Goal: Information Seeking & Learning: Find contact information

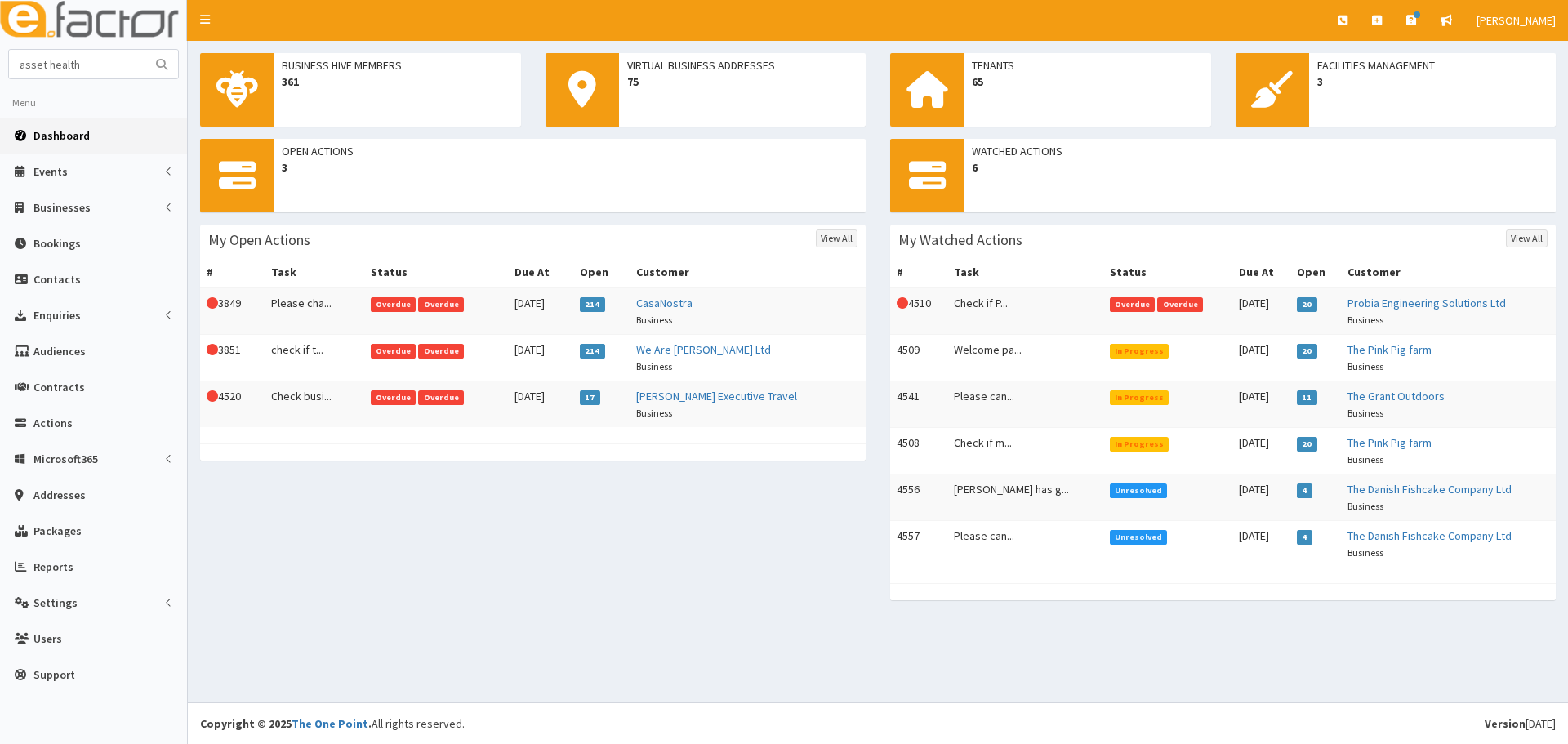
type input "asset health"
click at [145, 50] on button "submit" at bounding box center [161, 64] width 32 height 29
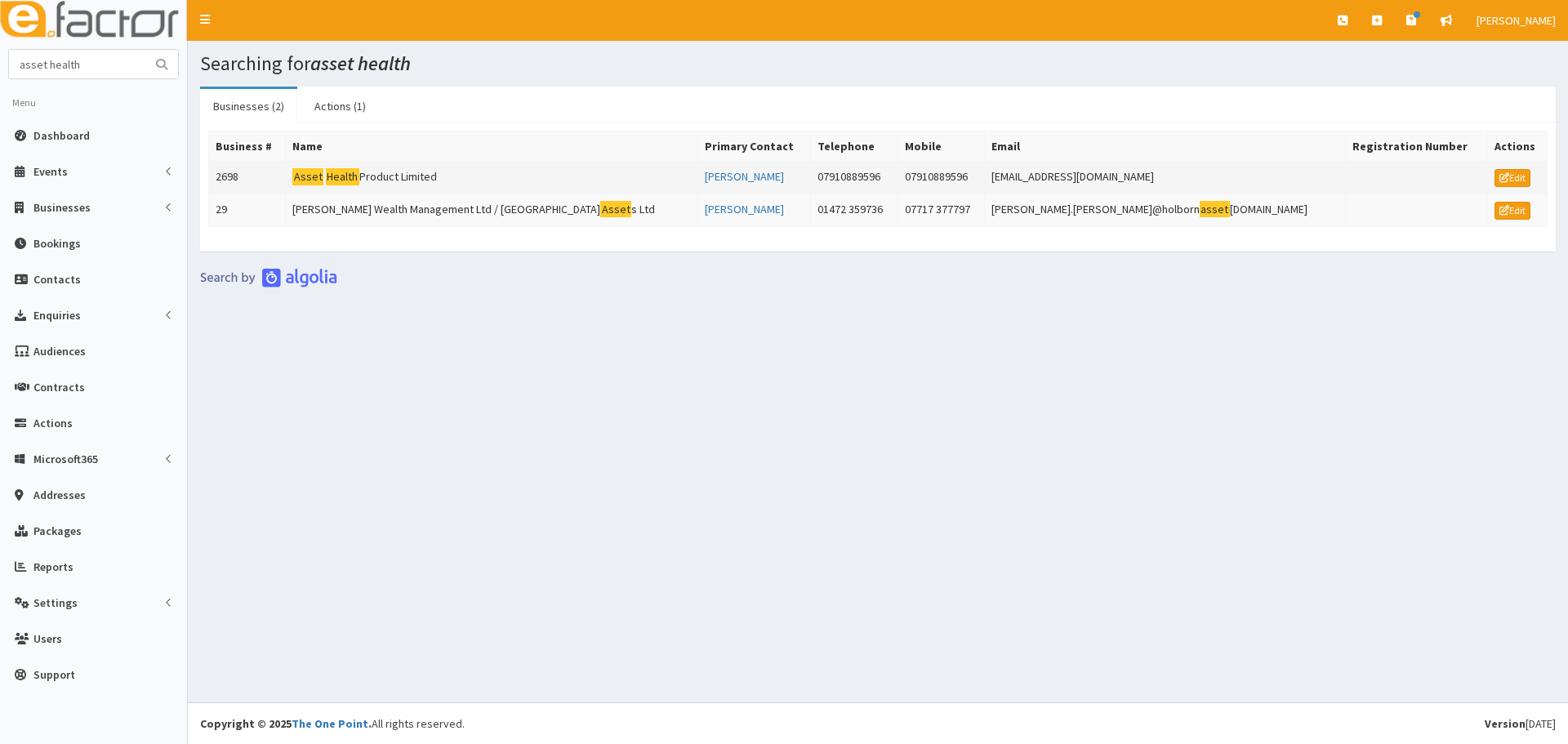
click at [359, 176] on mark "Health" at bounding box center [343, 177] width 33 height 18
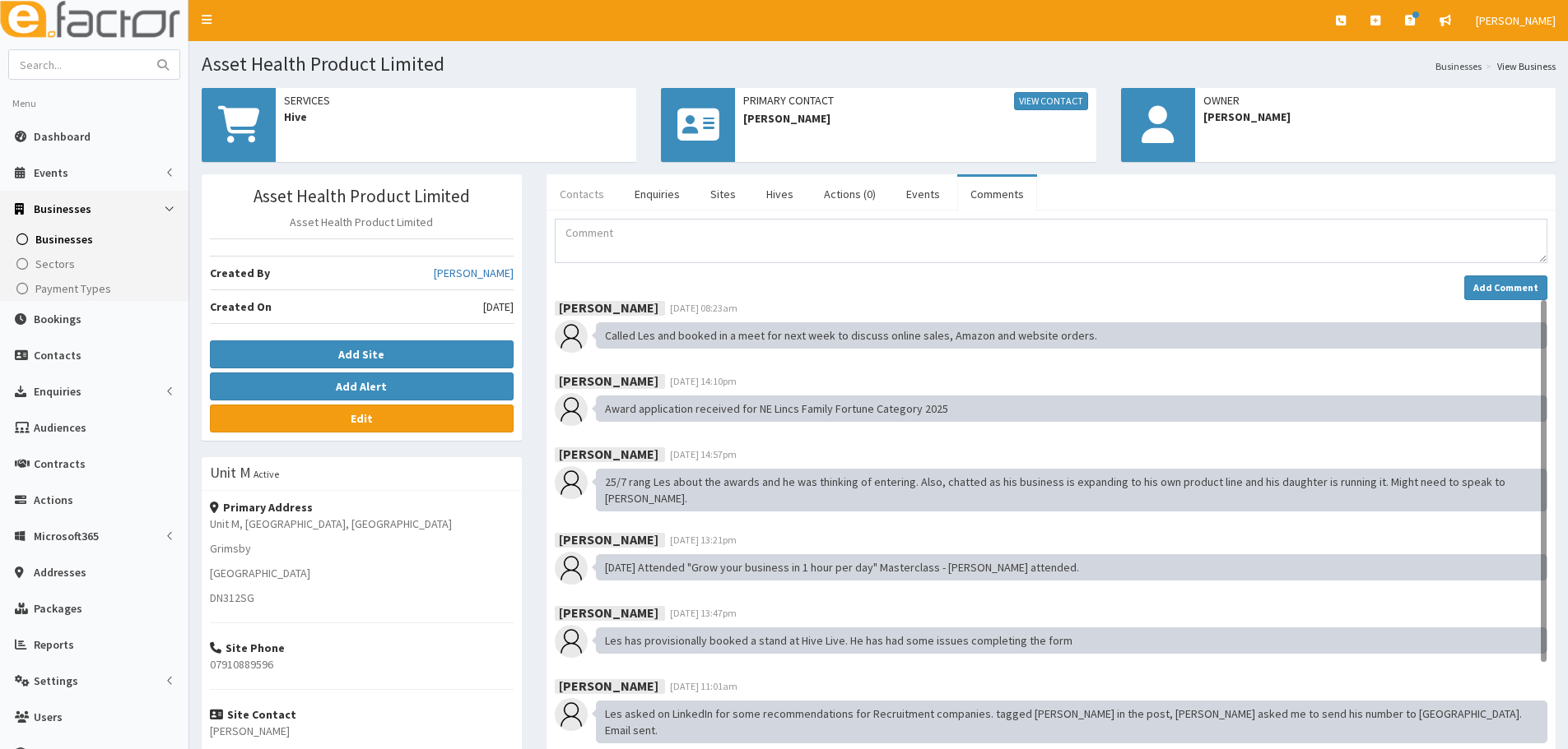
click at [581, 193] on link "Contacts" at bounding box center [582, 194] width 71 height 35
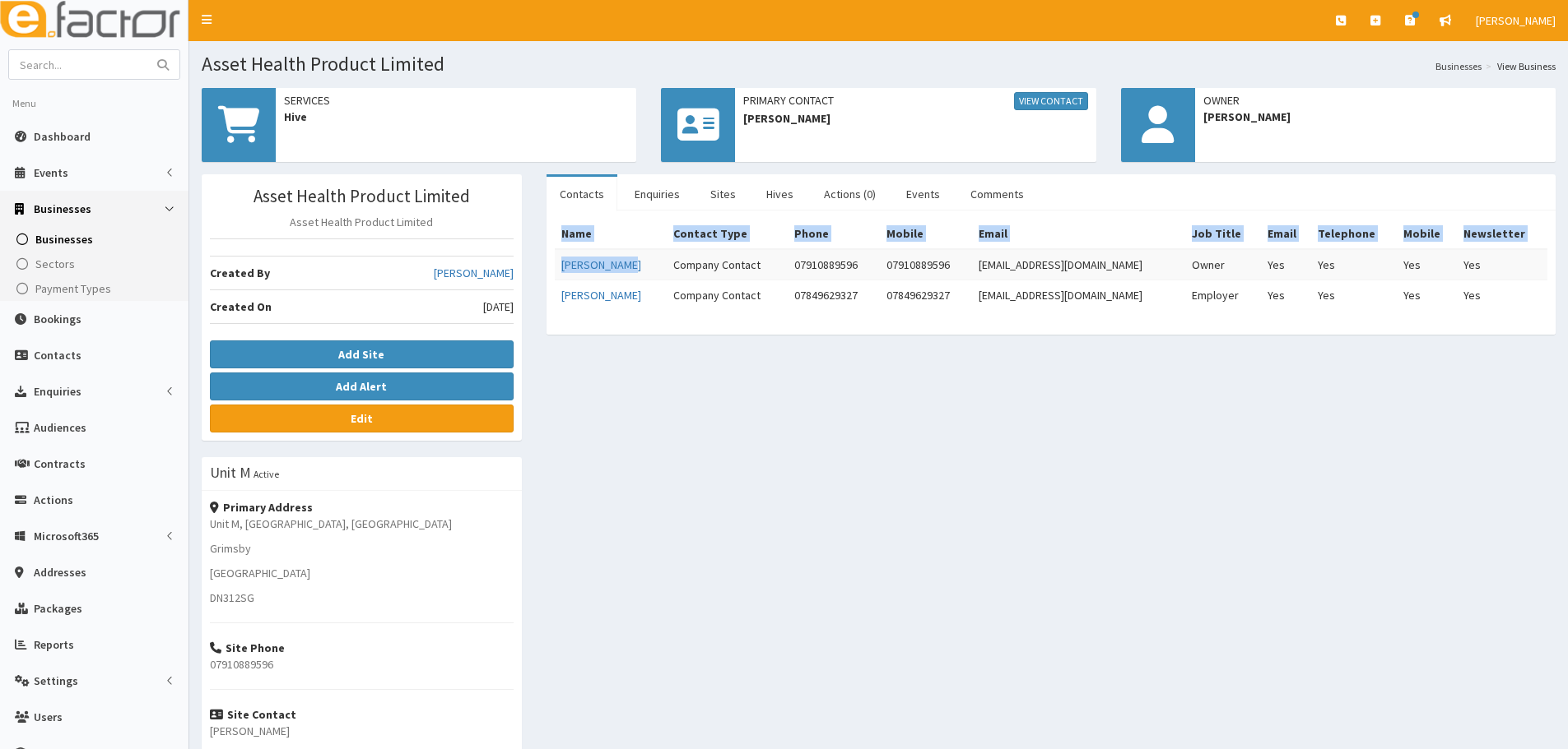
drag, startPoint x: 609, startPoint y: 270, endPoint x: 543, endPoint y: 269, distance: 66.0
click at [543, 269] on div "Contacts Enquiries Sites Hives Actions (0) Events Comments Name Contact Type Ph…" at bounding box center [1051, 263] width 1034 height 177
click at [617, 261] on td "Les Gilliatt" at bounding box center [610, 265] width 112 height 32
drag, startPoint x: 617, startPoint y: 263, endPoint x: 556, endPoint y: 267, distance: 61.1
click at [556, 267] on td "Les Gilliatt" at bounding box center [610, 265] width 112 height 32
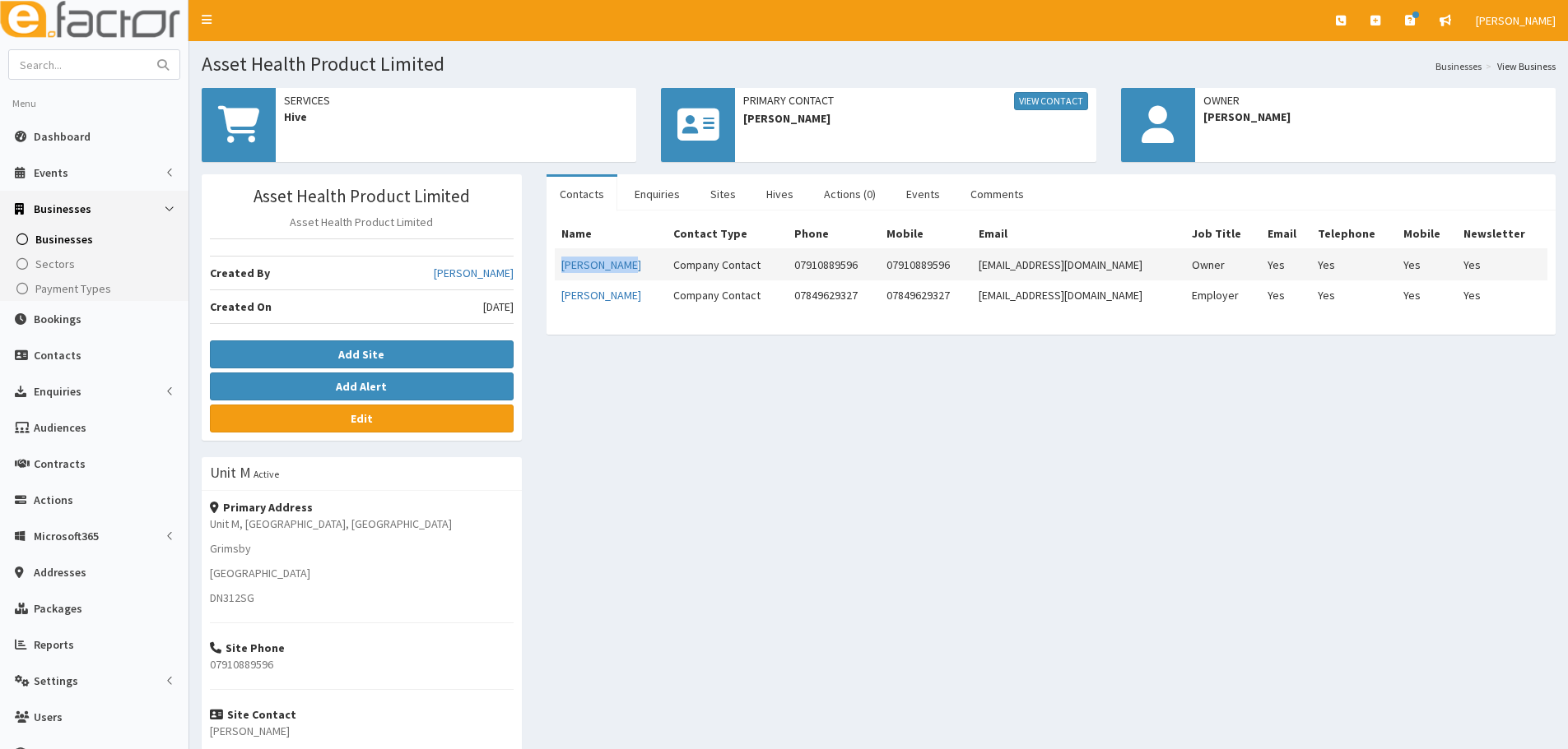
copy link "Les Gilliatt"
drag, startPoint x: 480, startPoint y: 59, endPoint x: 198, endPoint y: 67, distance: 282.1
click at [198, 67] on section "Asset Health Product Limited Businesses View Business" at bounding box center [878, 58] width 1379 height 34
copy h1 "Asset Health Product Limited"
drag, startPoint x: 1196, startPoint y: 448, endPoint x: 1141, endPoint y: 442, distance: 55.3
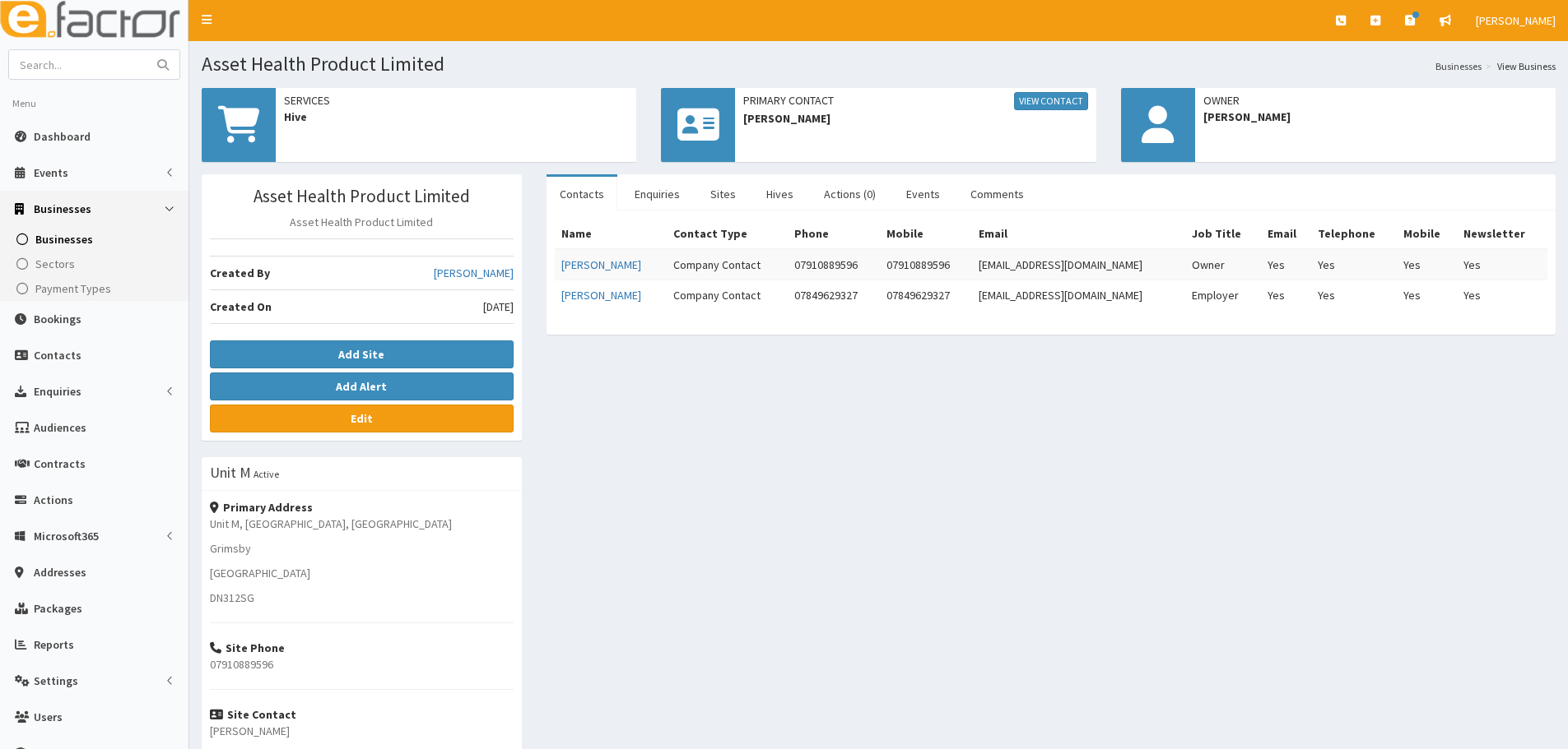
click at [1196, 448] on div "Asset Health Product Limited Asset Health Product Limited Created By Jessica Ca…" at bounding box center [878, 531] width 1379 height 714
drag, startPoint x: 1116, startPoint y: 260, endPoint x: 1009, endPoint y: 273, distance: 107.8
click at [1009, 273] on td "sales@tesem.co.uk" at bounding box center [1078, 265] width 213 height 32
copy td "[EMAIL_ADDRESS][DOMAIN_NAME]"
click at [1380, 378] on div "Asset Health Product Limited Asset Health Product Limited Created By Jessica Ca…" at bounding box center [878, 531] width 1379 height 714
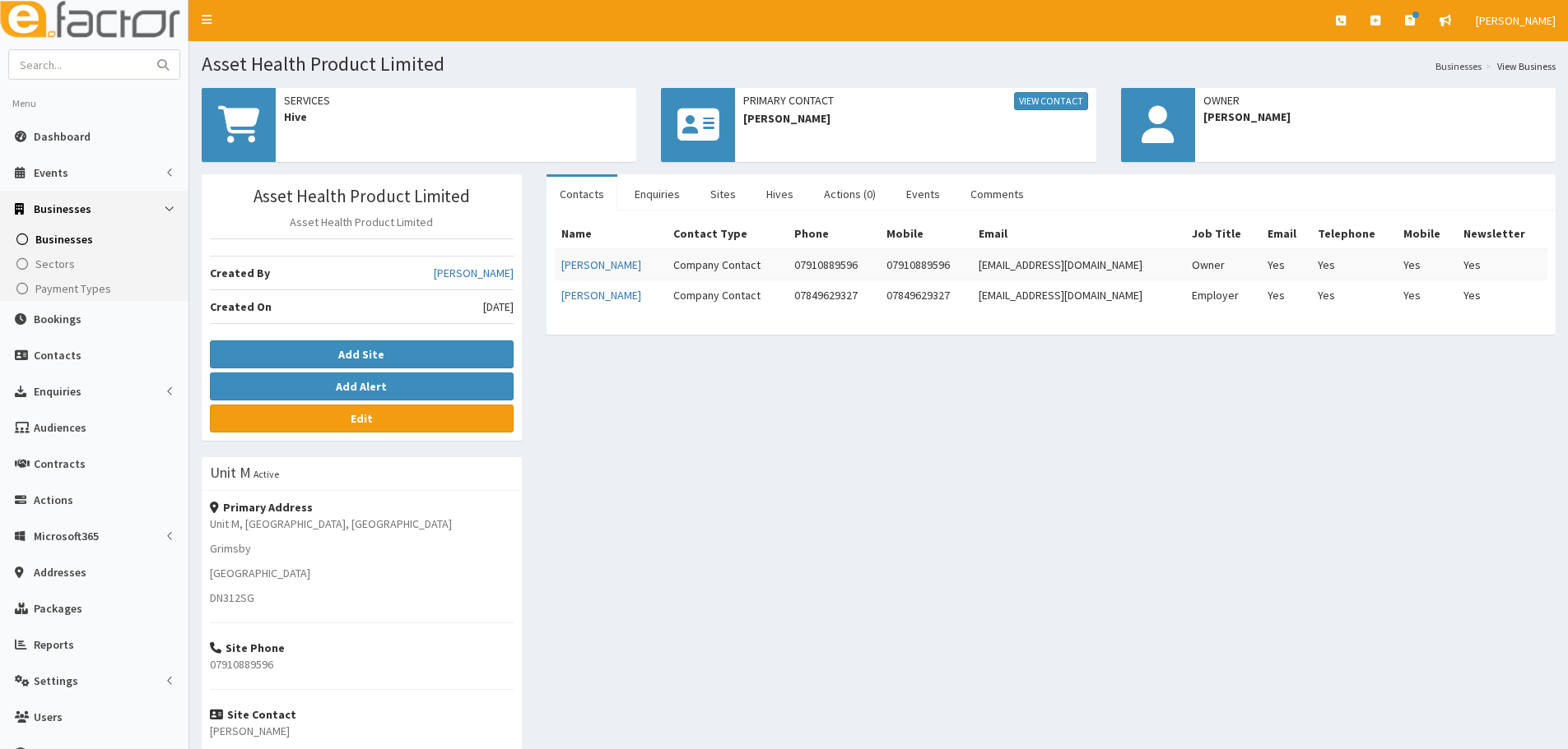
drag, startPoint x: 1562, startPoint y: 491, endPoint x: 1155, endPoint y: 436, distance: 410.7
click at [1517, 484] on div "Asset Health Product Limited Asset Health Product Limited Created By Jessica Ca…" at bounding box center [878, 531] width 1379 height 714
drag, startPoint x: 999, startPoint y: 265, endPoint x: 900, endPoint y: 270, distance: 99.1
click at [900, 270] on tr "Les Gilliatt Company Contact 07910889596 07910889596 sales@tesem.co.uk Owner Ye…" at bounding box center [1051, 265] width 993 height 32
copy tr "07910889596"
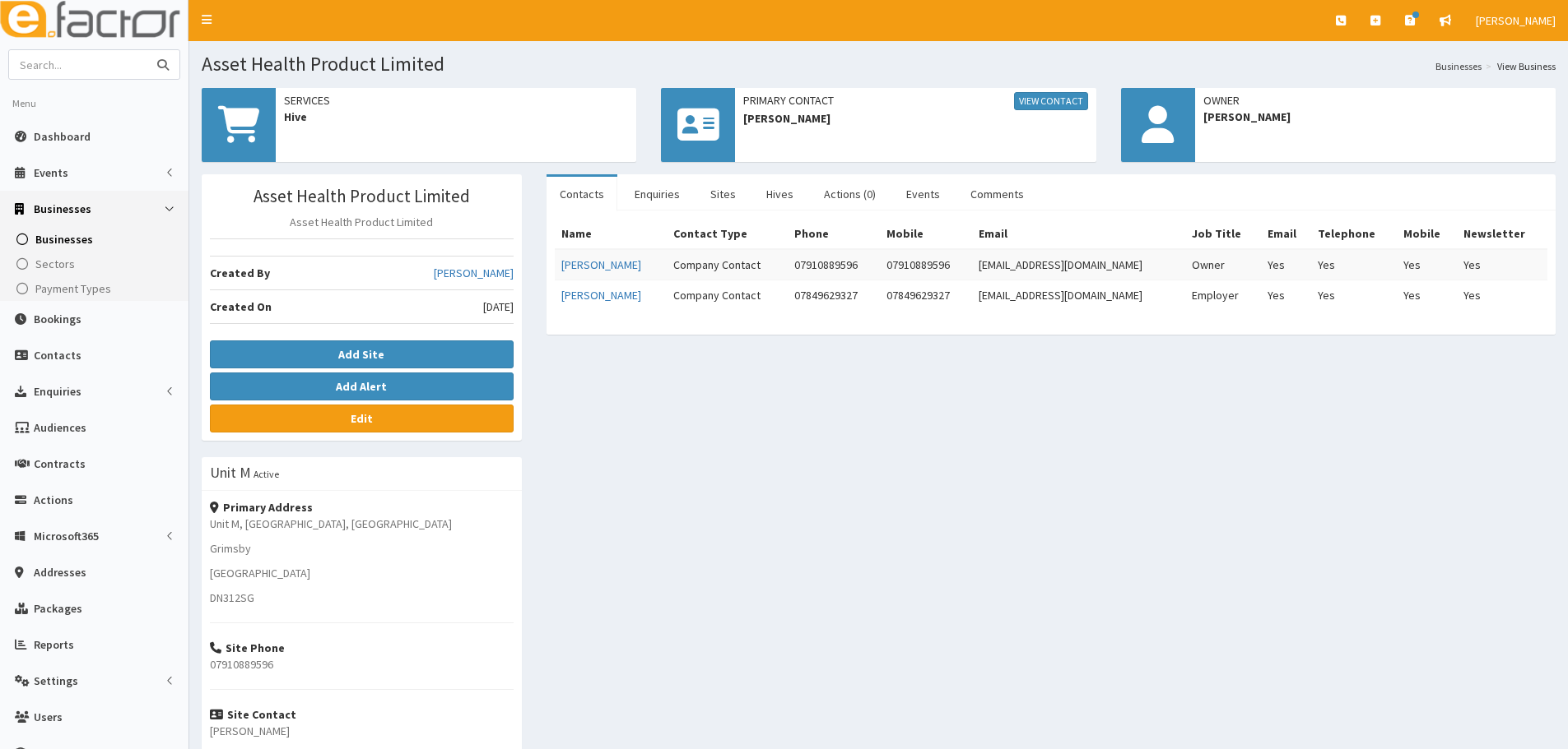
click at [91, 73] on input "text" at bounding box center [78, 64] width 138 height 29
type input "tech stay"
click at [147, 50] on button "submit" at bounding box center [162, 64] width 33 height 29
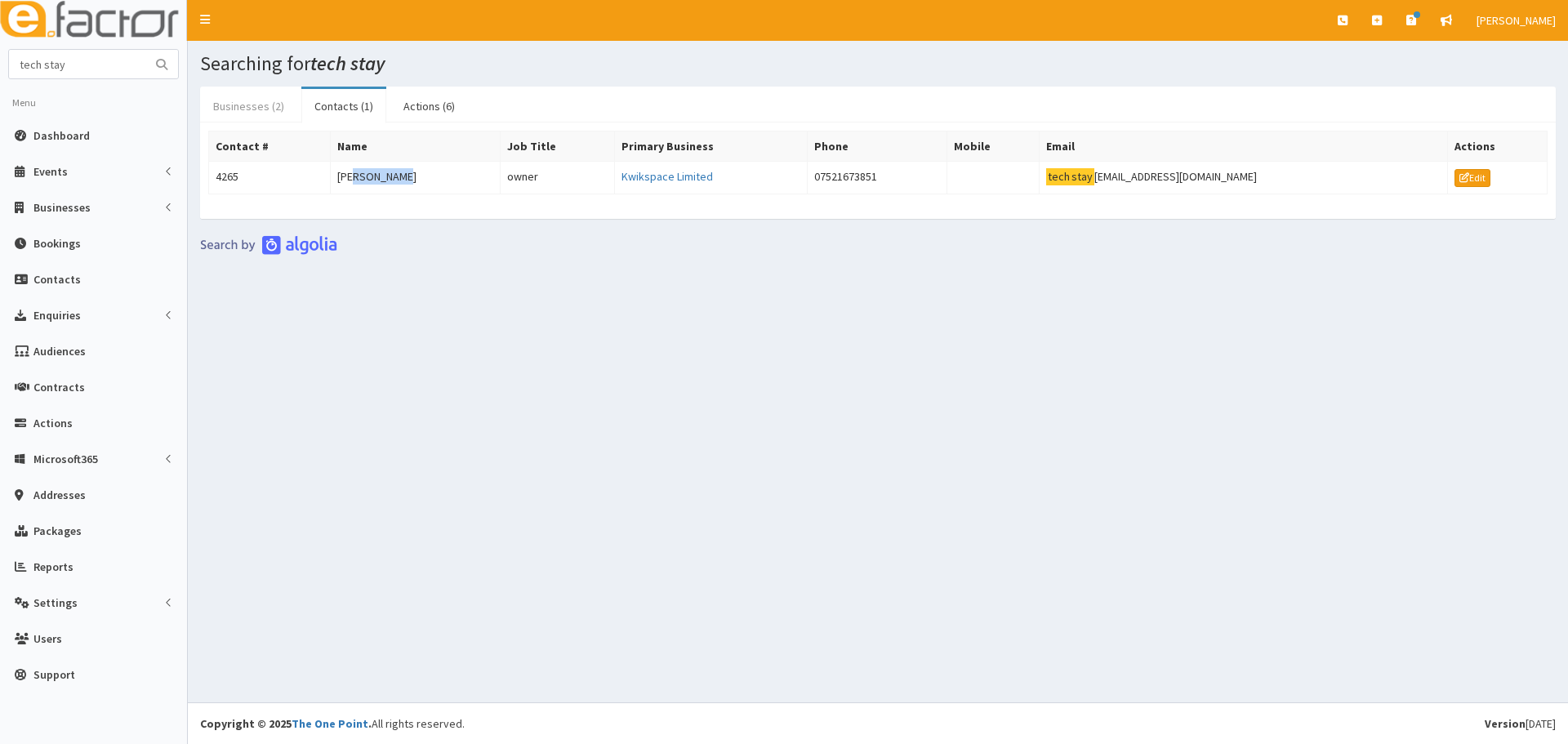
drag, startPoint x: 459, startPoint y: 183, endPoint x: 221, endPoint y: 101, distance: 251.7
click at [268, 126] on div "Business # Name Primary Contact Telephone Mobile Email Registration Number Acti…" at bounding box center [878, 170] width 1356 height 96
click at [267, 114] on link "Businesses (2)" at bounding box center [248, 106] width 97 height 34
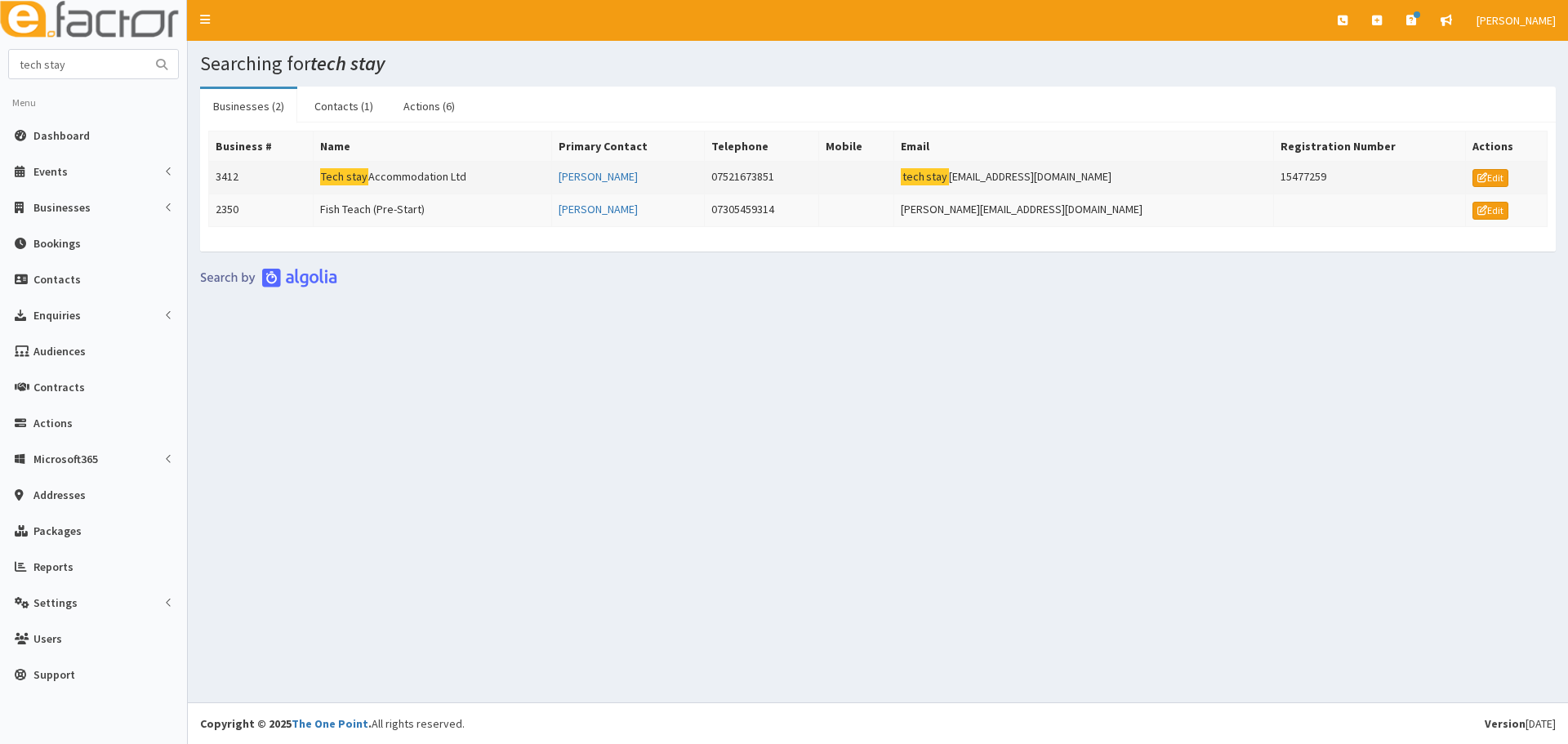
click at [402, 174] on td "Tech stay Accommodation Ltd" at bounding box center [433, 178] width 239 height 32
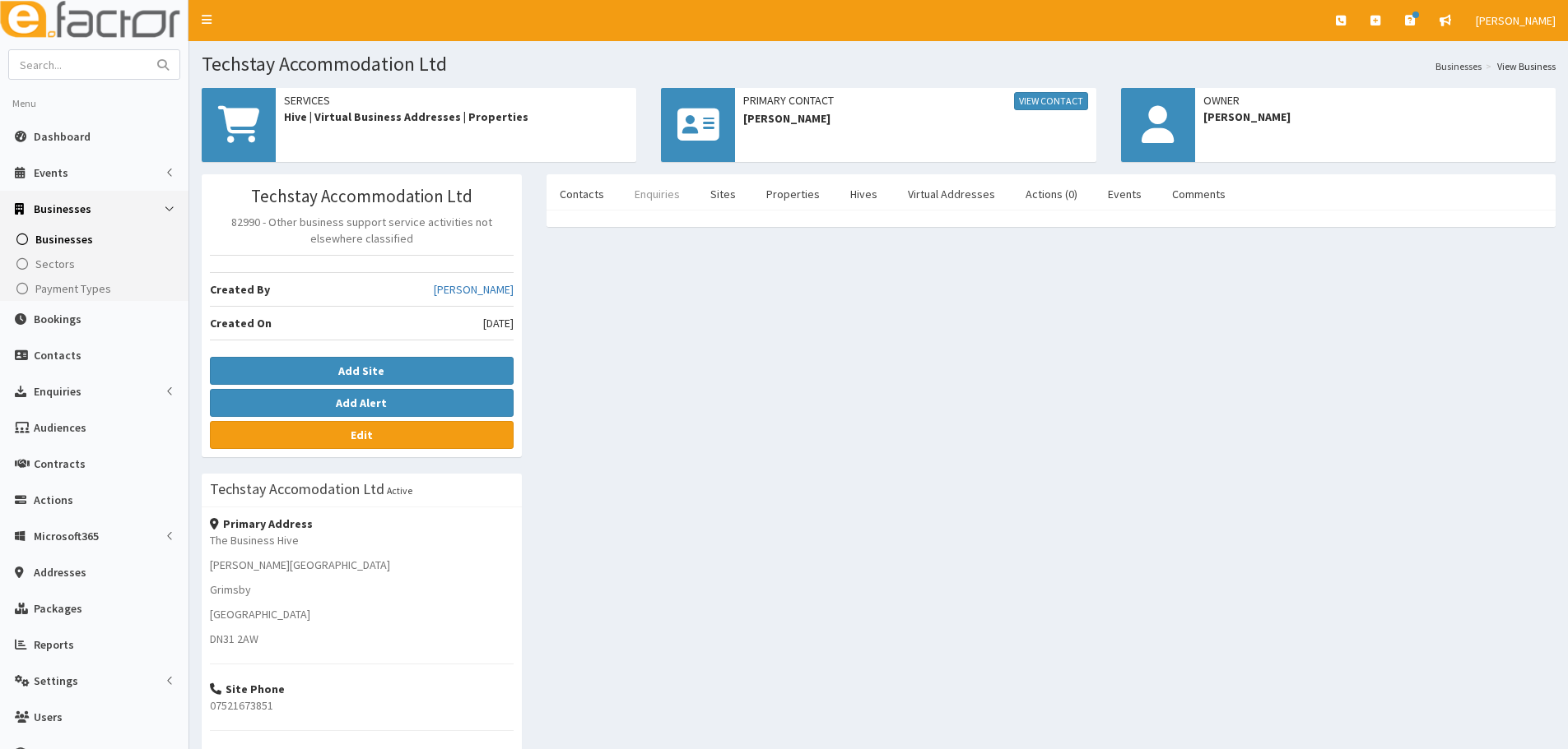
drag, startPoint x: 589, startPoint y: 195, endPoint x: 641, endPoint y: 198, distance: 52.1
click at [589, 194] on link "Contacts" at bounding box center [582, 194] width 71 height 35
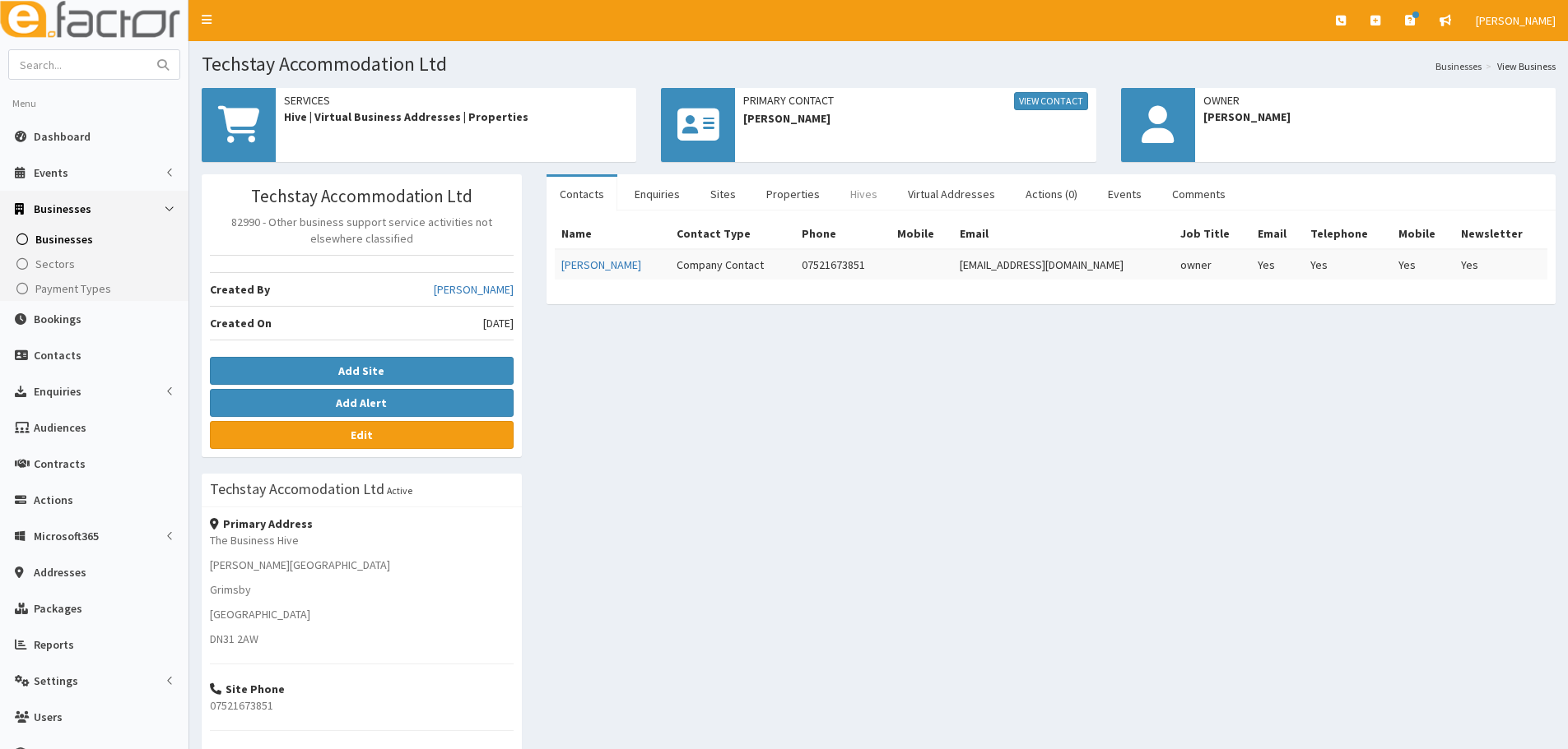
click at [850, 195] on link "Hives" at bounding box center [863, 194] width 53 height 35
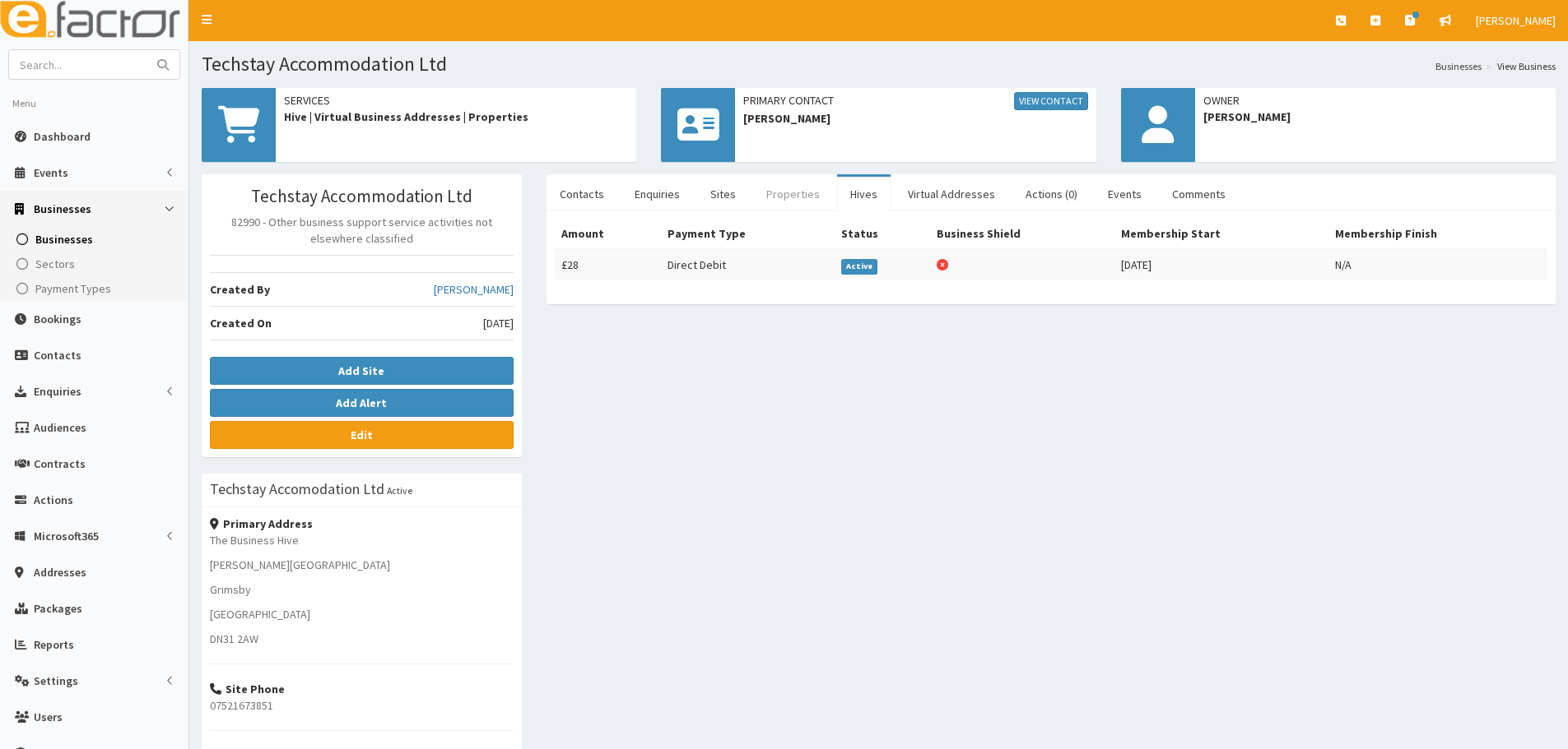
click at [773, 201] on link "Properties" at bounding box center [793, 194] width 80 height 35
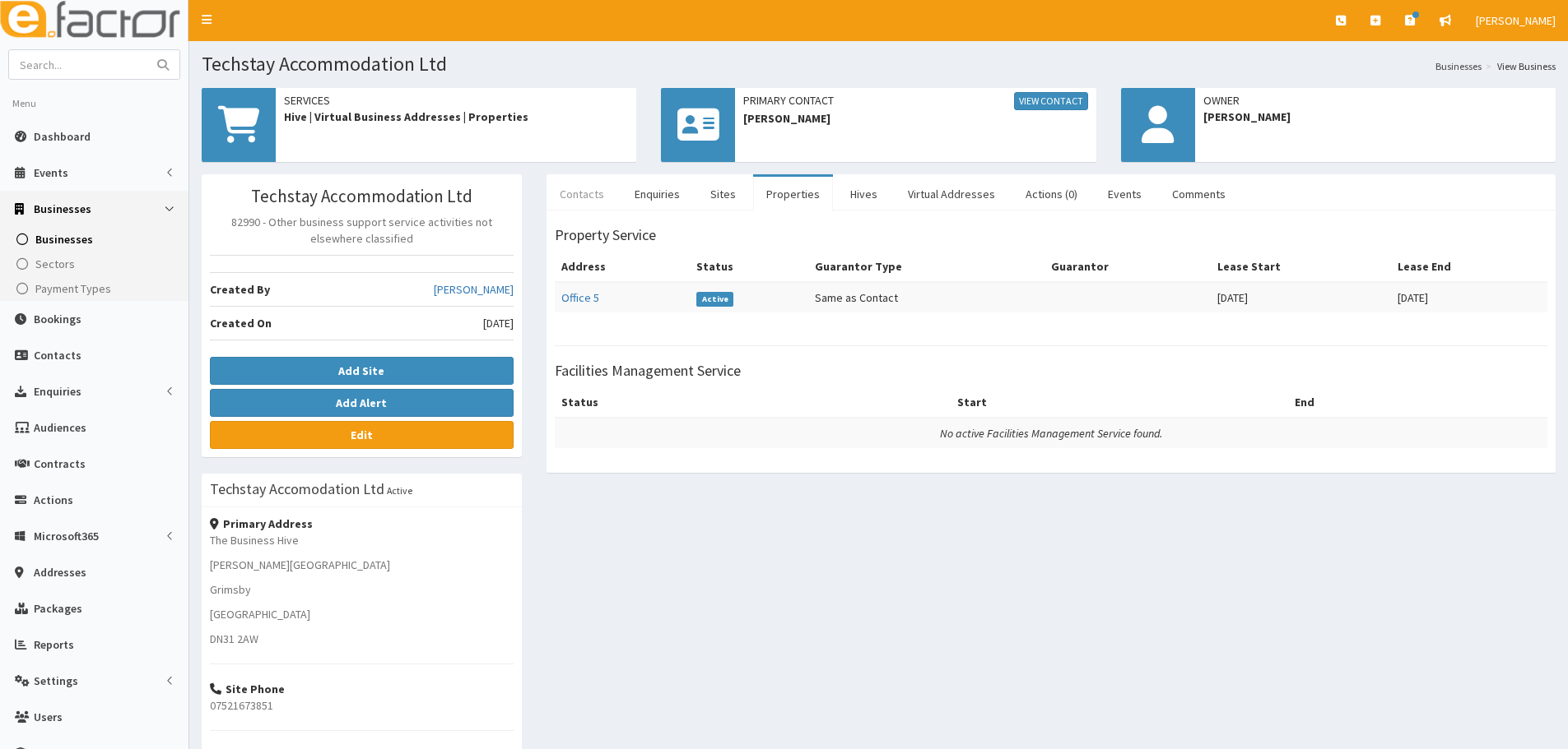
click at [609, 189] on link "Contacts" at bounding box center [582, 194] width 71 height 35
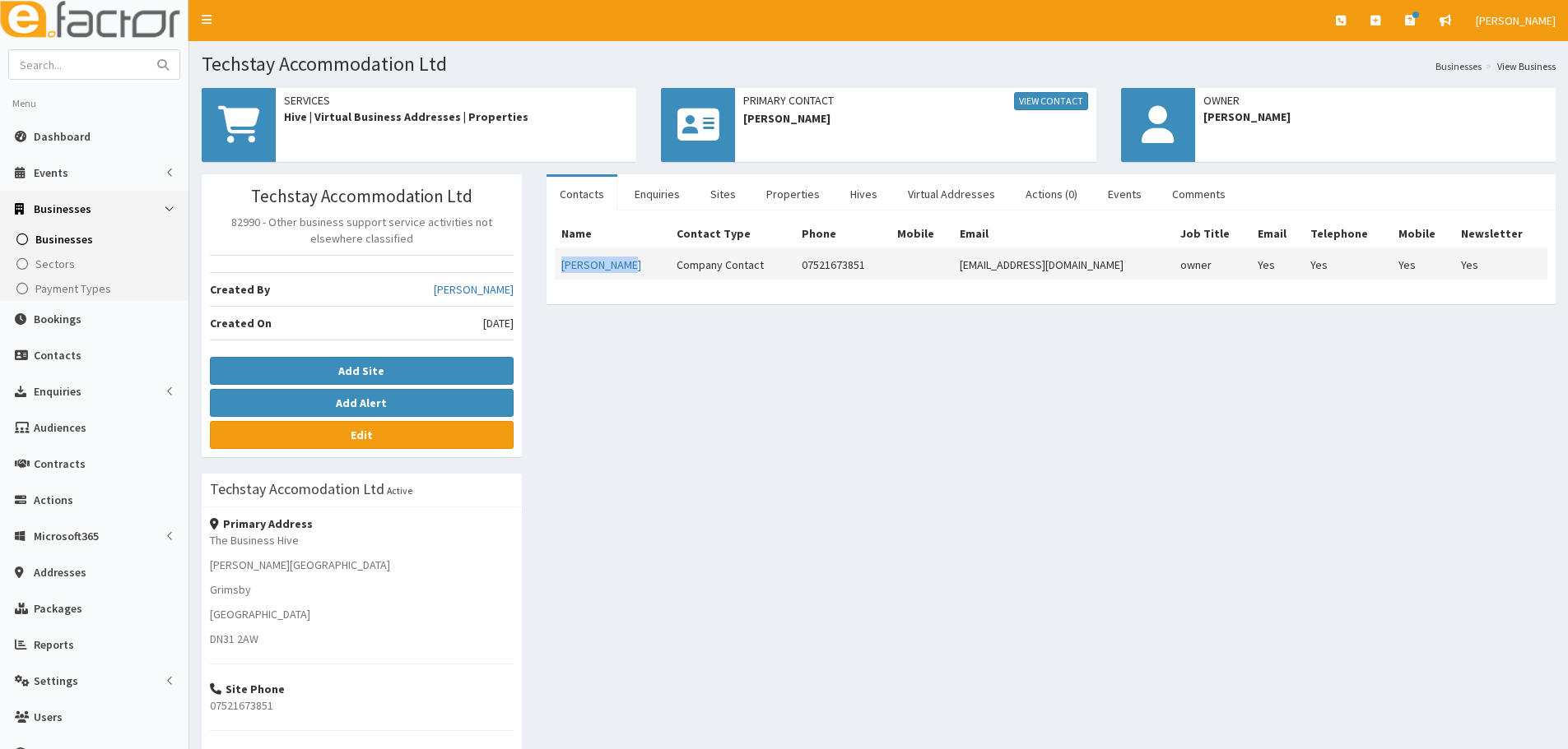
drag, startPoint x: 631, startPoint y: 263, endPoint x: 557, endPoint y: 267, distance: 74.1
click at [557, 267] on td "Tracey Baker" at bounding box center [612, 264] width 116 height 31
copy link "Tracey Baker"
click at [930, 483] on div "Techstay Accommodation Ltd 82990 - Other business support service activities no…" at bounding box center [878, 552] width 1379 height 756
drag, startPoint x: 475, startPoint y: 75, endPoint x: 205, endPoint y: 70, distance: 270.0
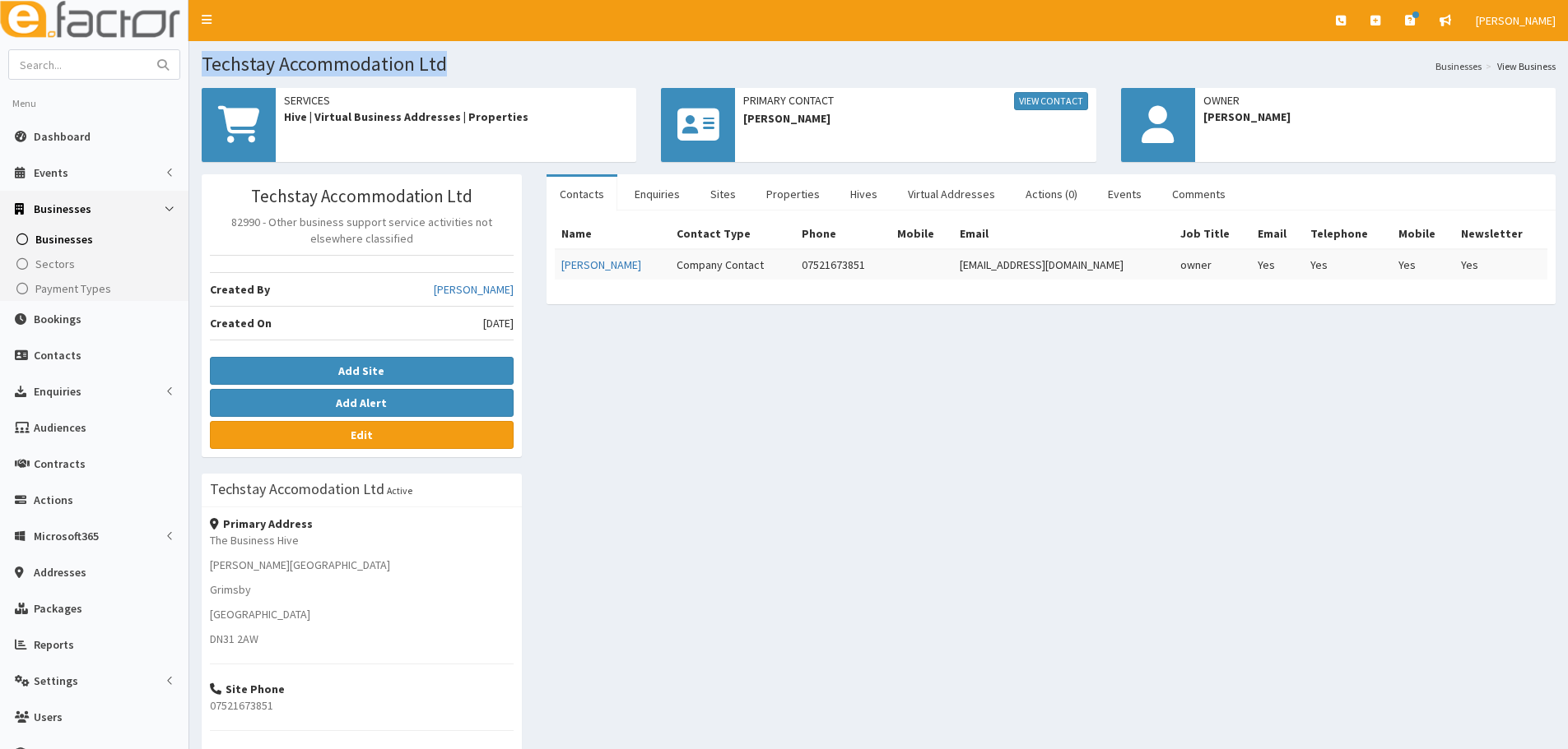
click at [205, 70] on h1 "Techstay Accommodation Ltd" at bounding box center [878, 63] width 1354 height 21
copy h1 "Techstay Accommodation Ltd"
drag, startPoint x: 1329, startPoint y: 433, endPoint x: 1160, endPoint y: 299, distance: 215.7
click at [1316, 428] on div "Techstay Accommodation Ltd 82990 - Other business support service activities no…" at bounding box center [878, 552] width 1379 height 756
drag, startPoint x: 1128, startPoint y: 257, endPoint x: 952, endPoint y: 263, distance: 176.1
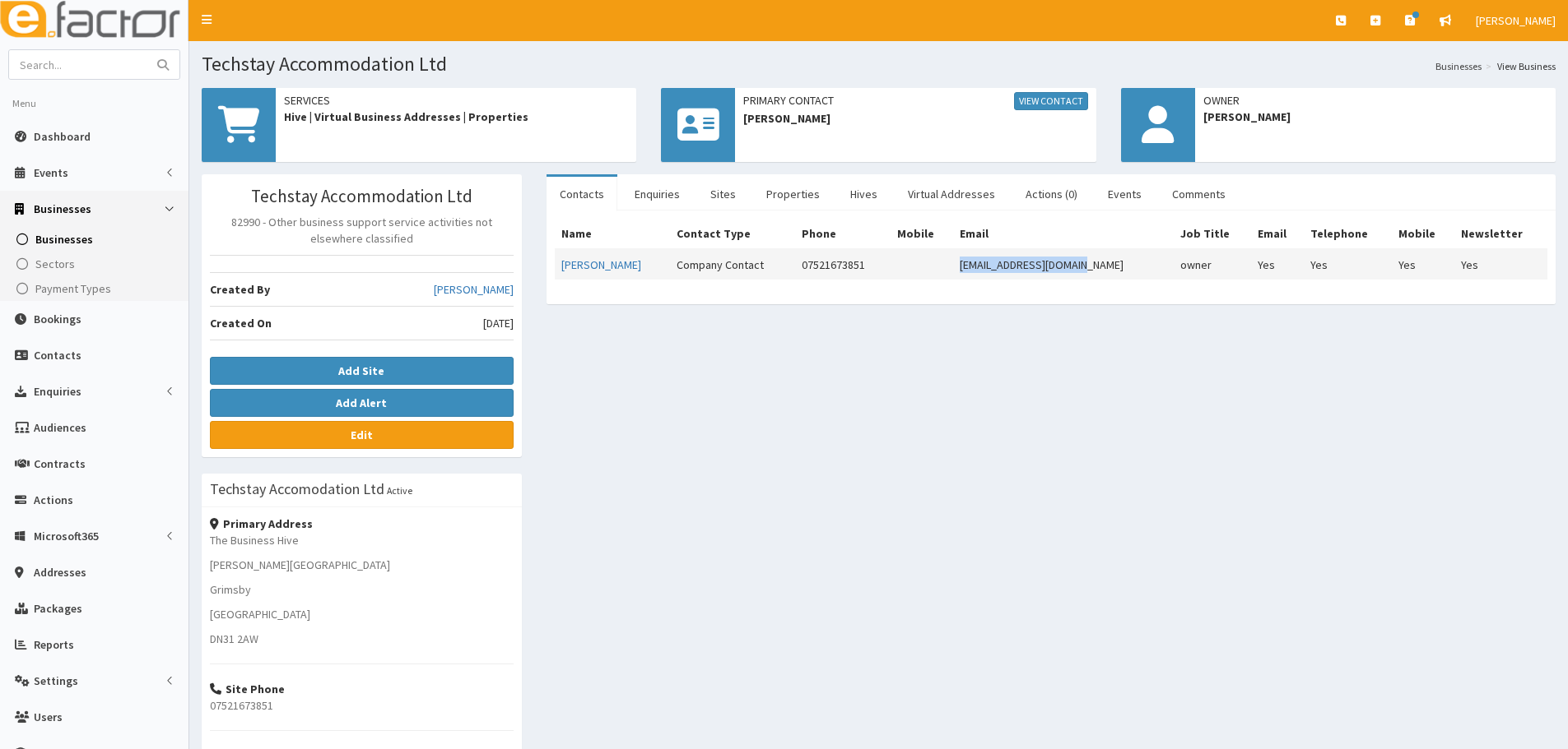
click at [952, 263] on tr "Tracey Baker Company Contact 07521673851 techstay42@outlook.com owner Yes Yes Y…" at bounding box center [1051, 264] width 993 height 31
copy tr "techstay42@outlook.com"
drag, startPoint x: 898, startPoint y: 269, endPoint x: 742, endPoint y: 269, distance: 156.0
click at [742, 269] on tr "Tracey Baker Company Contact 07521673851 techstay42@outlook.com owner Yes Yes Y…" at bounding box center [1051, 264] width 993 height 31
click at [1157, 358] on div "Techstay Accommodation Ltd 82990 - Other business support service activities no…" at bounding box center [878, 552] width 1379 height 756
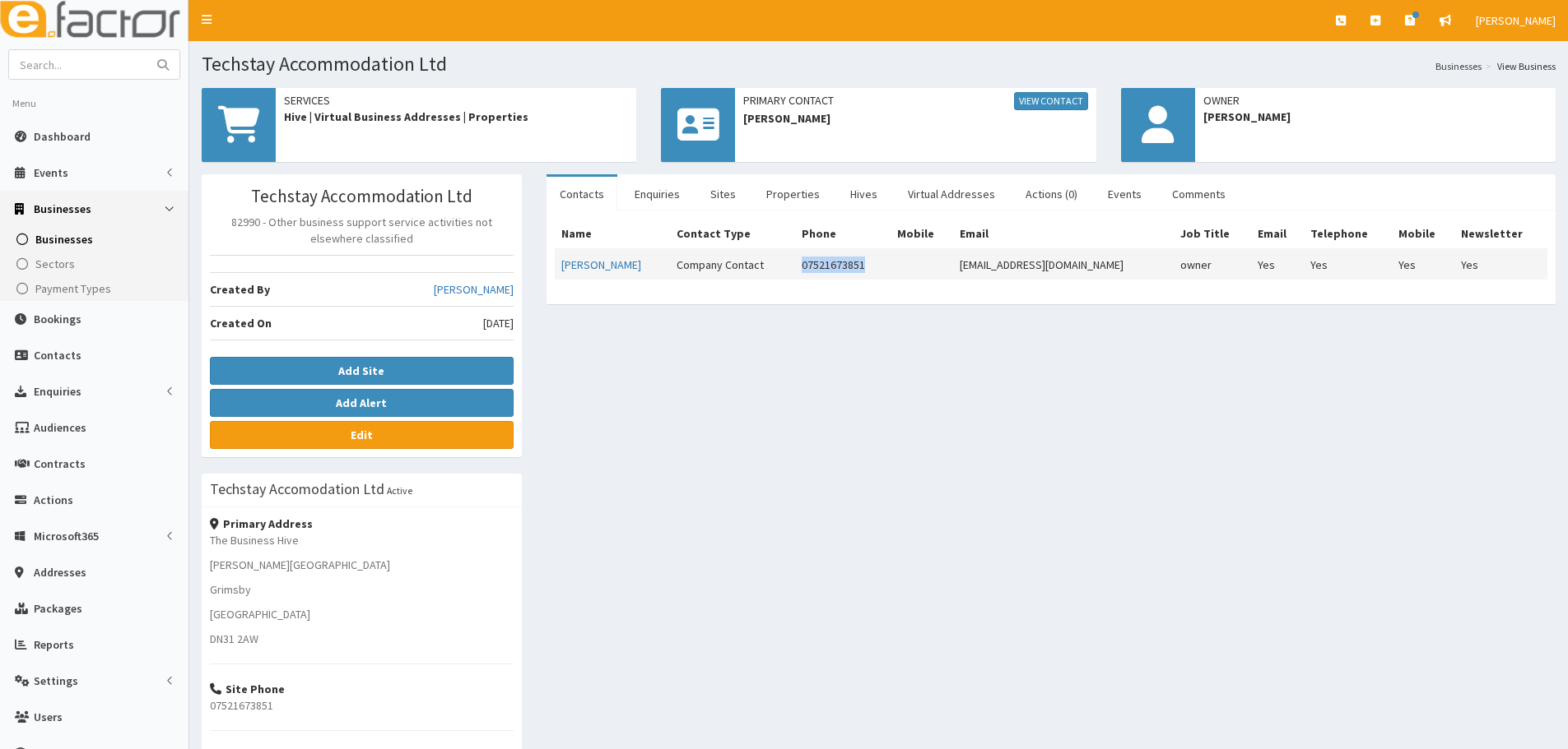
drag, startPoint x: 890, startPoint y: 275, endPoint x: 798, endPoint y: 275, distance: 92.0
click at [798, 275] on td "07521673851" at bounding box center [843, 264] width 95 height 31
copy td "07521673851"
click at [52, 150] on link "Dashboard" at bounding box center [94, 136] width 189 height 36
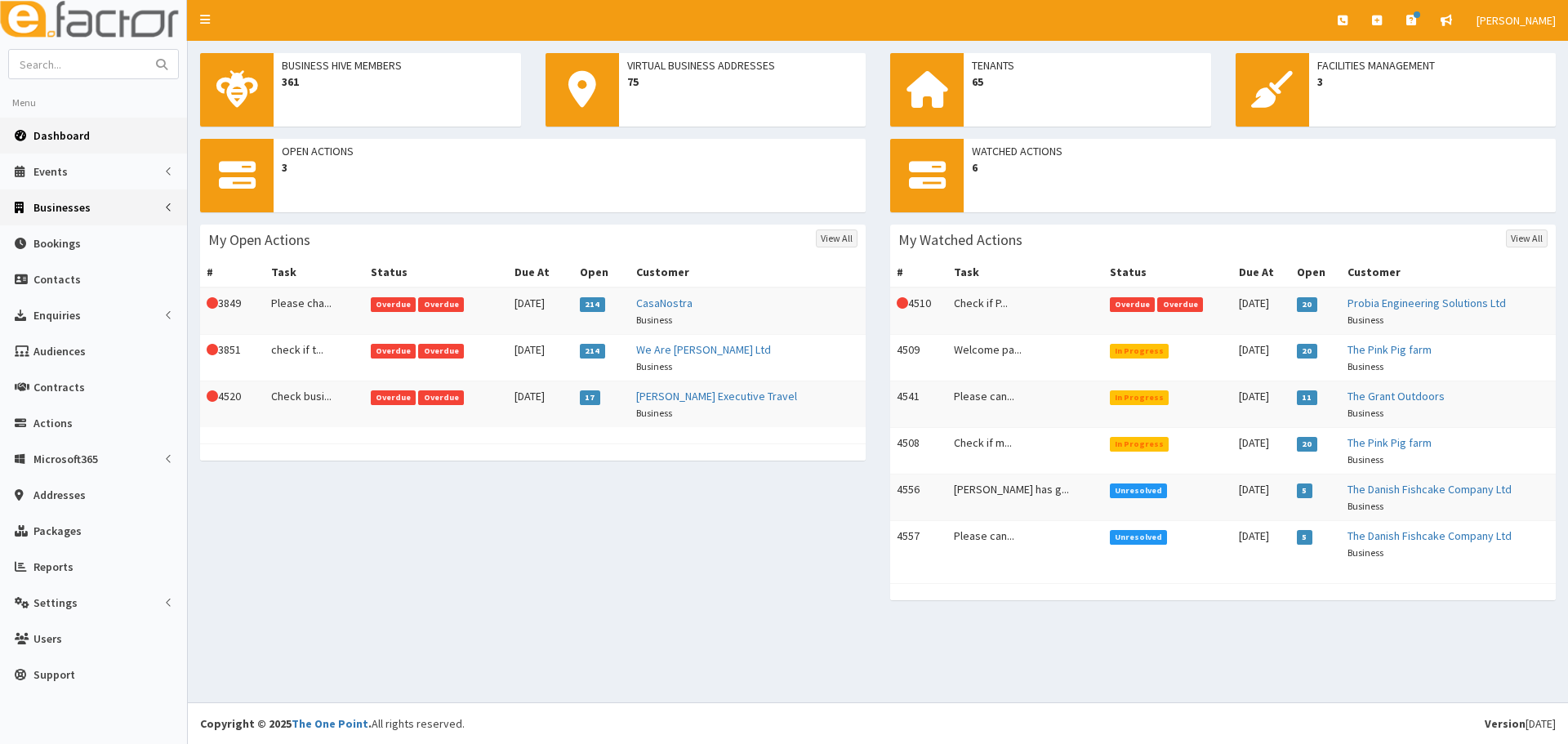
click at [56, 212] on span "Businesses" at bounding box center [62, 208] width 57 height 15
click at [67, 233] on span "Businesses" at bounding box center [63, 238] width 56 height 15
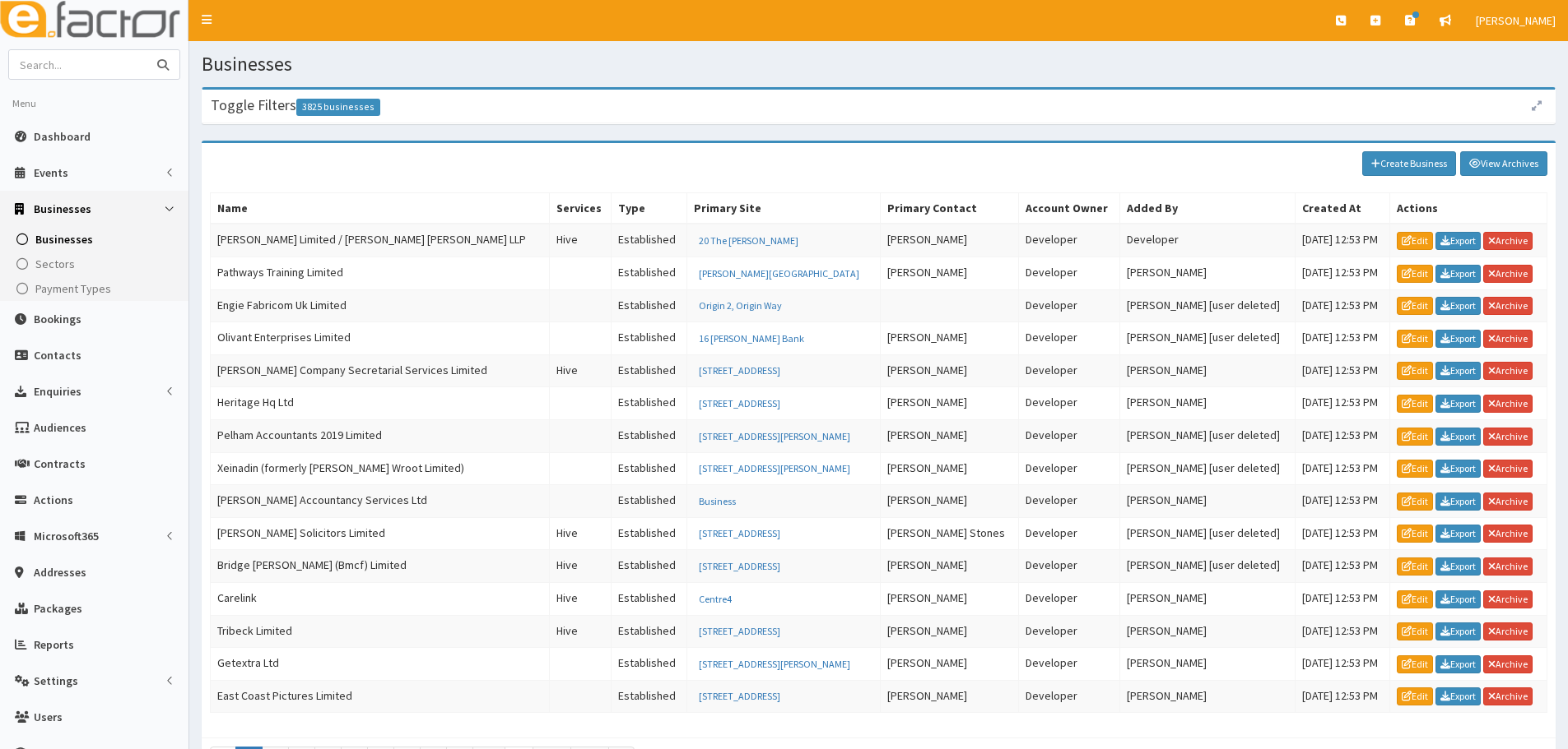
click at [108, 69] on input "text" at bounding box center [78, 64] width 138 height 29
type input "[PERSON_NAME]"
click at [147, 50] on button "submit" at bounding box center [162, 64] width 33 height 29
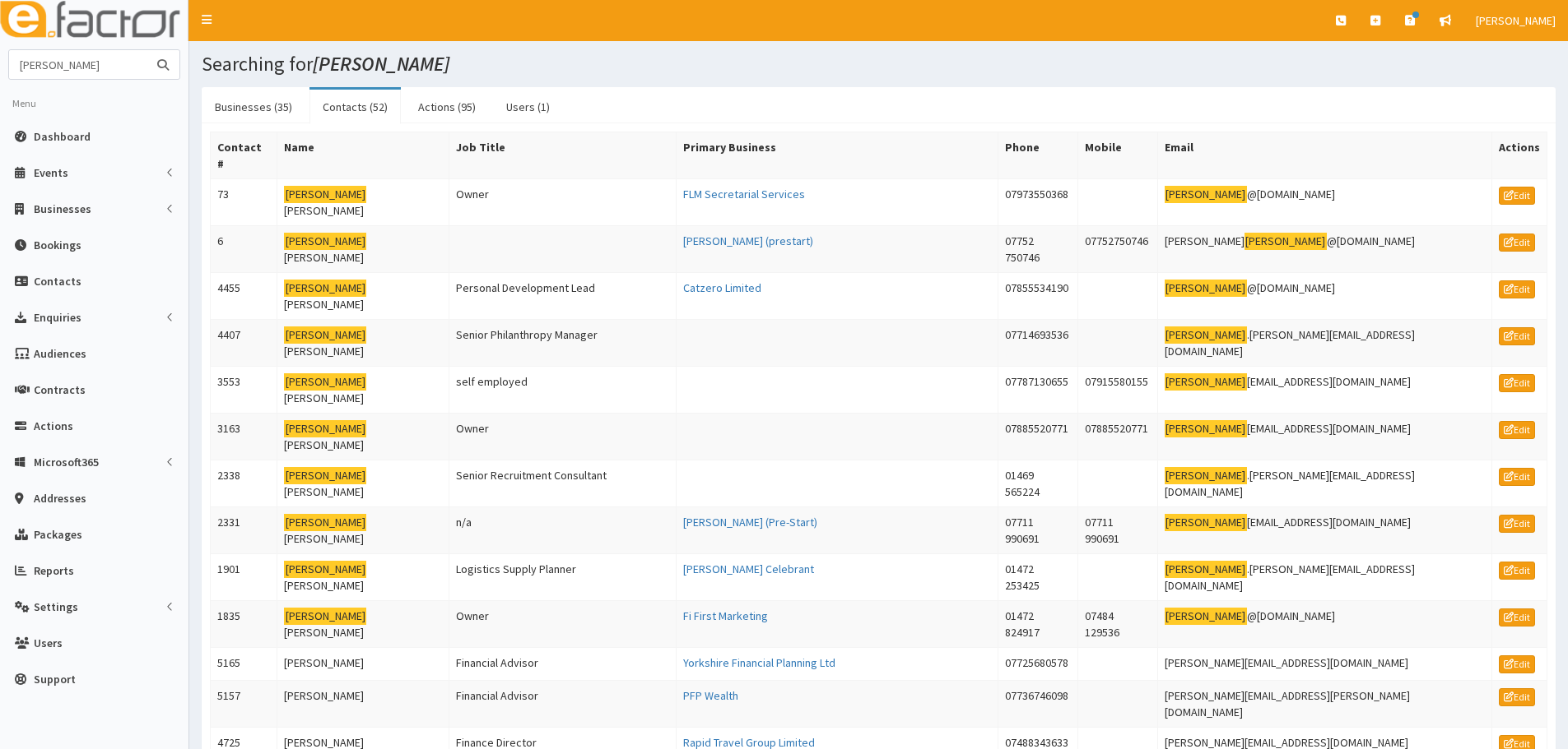
drag, startPoint x: 92, startPoint y: 63, endPoint x: -79, endPoint y: 45, distance: 171.9
type input "horizon youth zone"
click at [147, 50] on button "submit" at bounding box center [162, 64] width 33 height 29
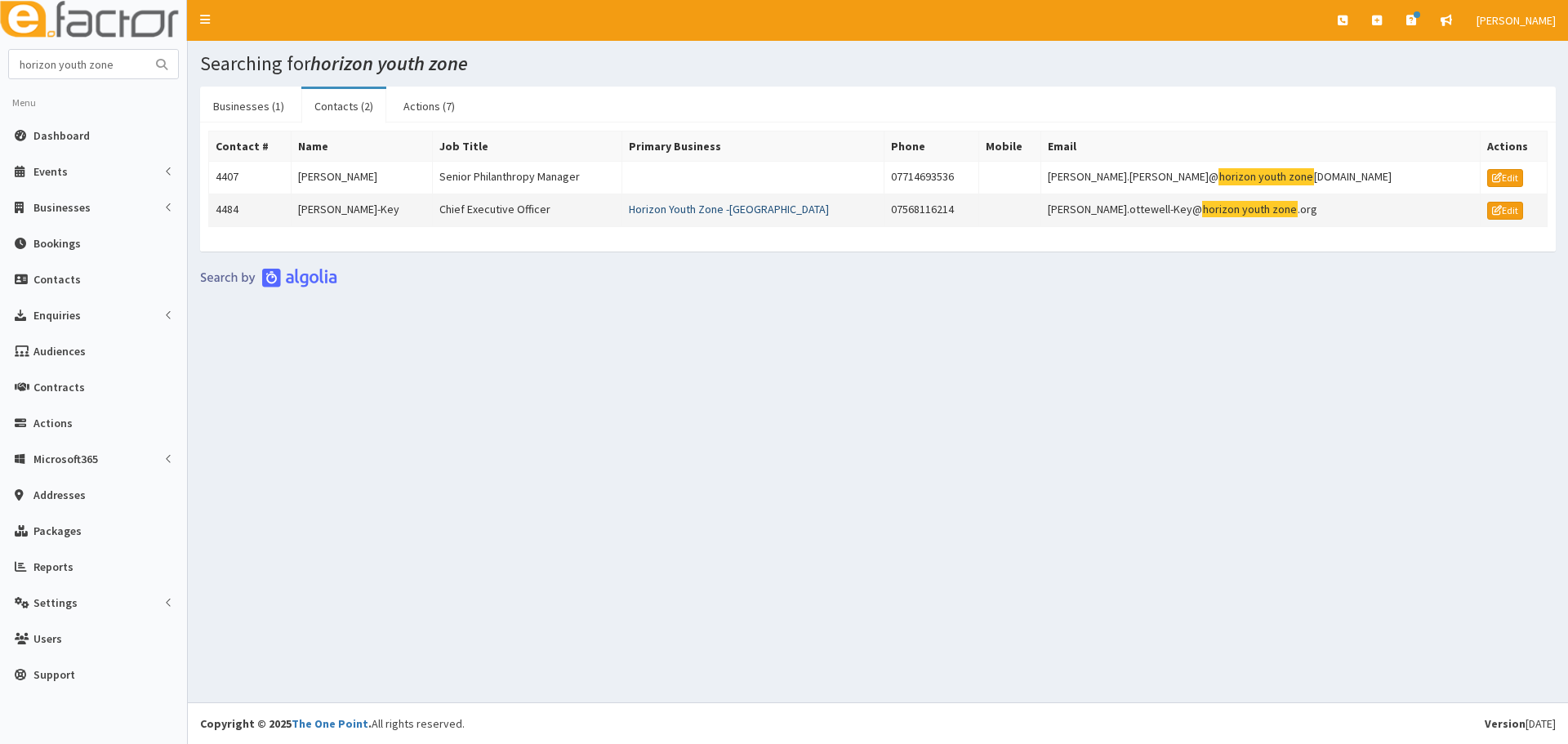
click at [731, 212] on link "Horizon Youth Zone -[GEOGRAPHIC_DATA]" at bounding box center [729, 209] width 200 height 15
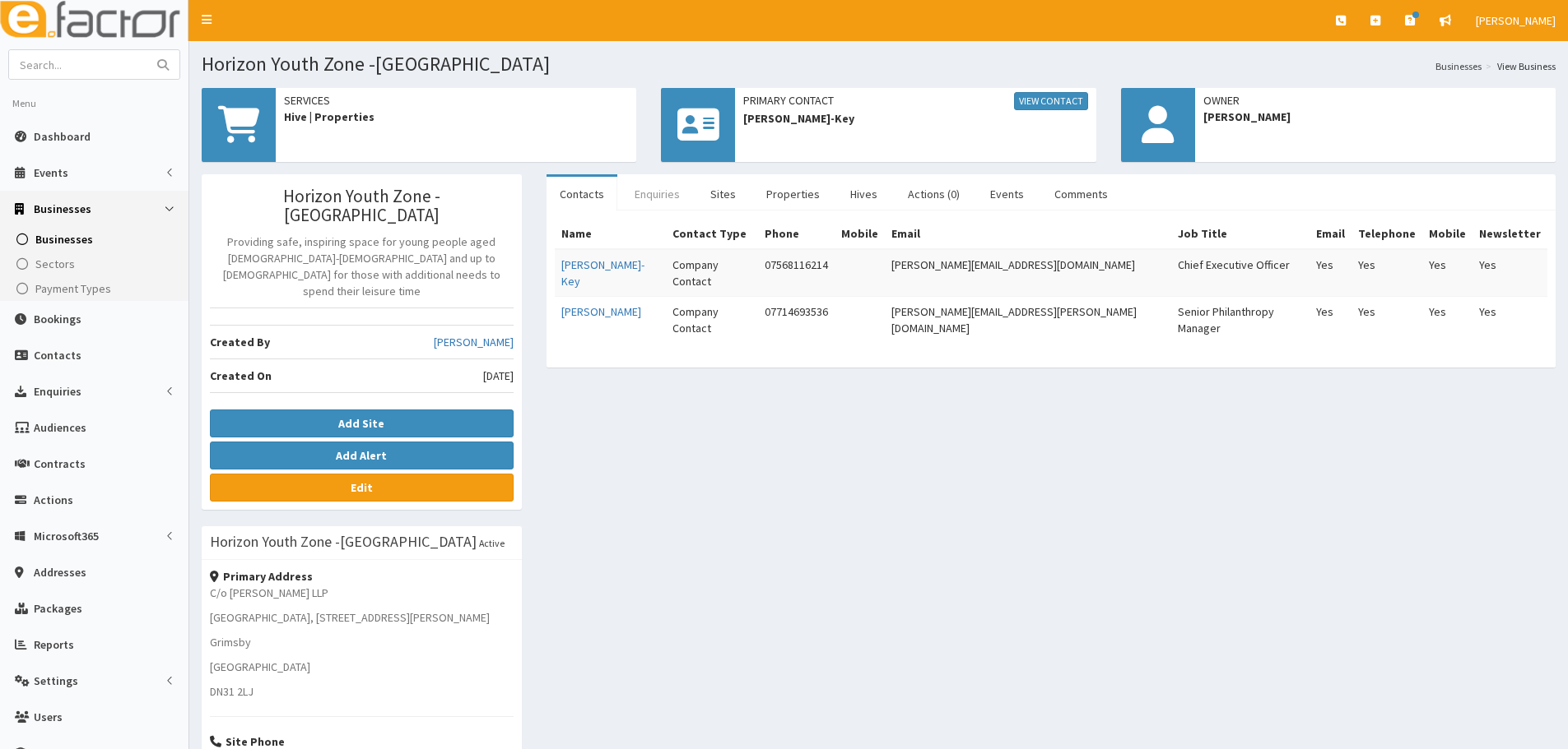
click at [667, 199] on link "Enquiries" at bounding box center [657, 194] width 72 height 35
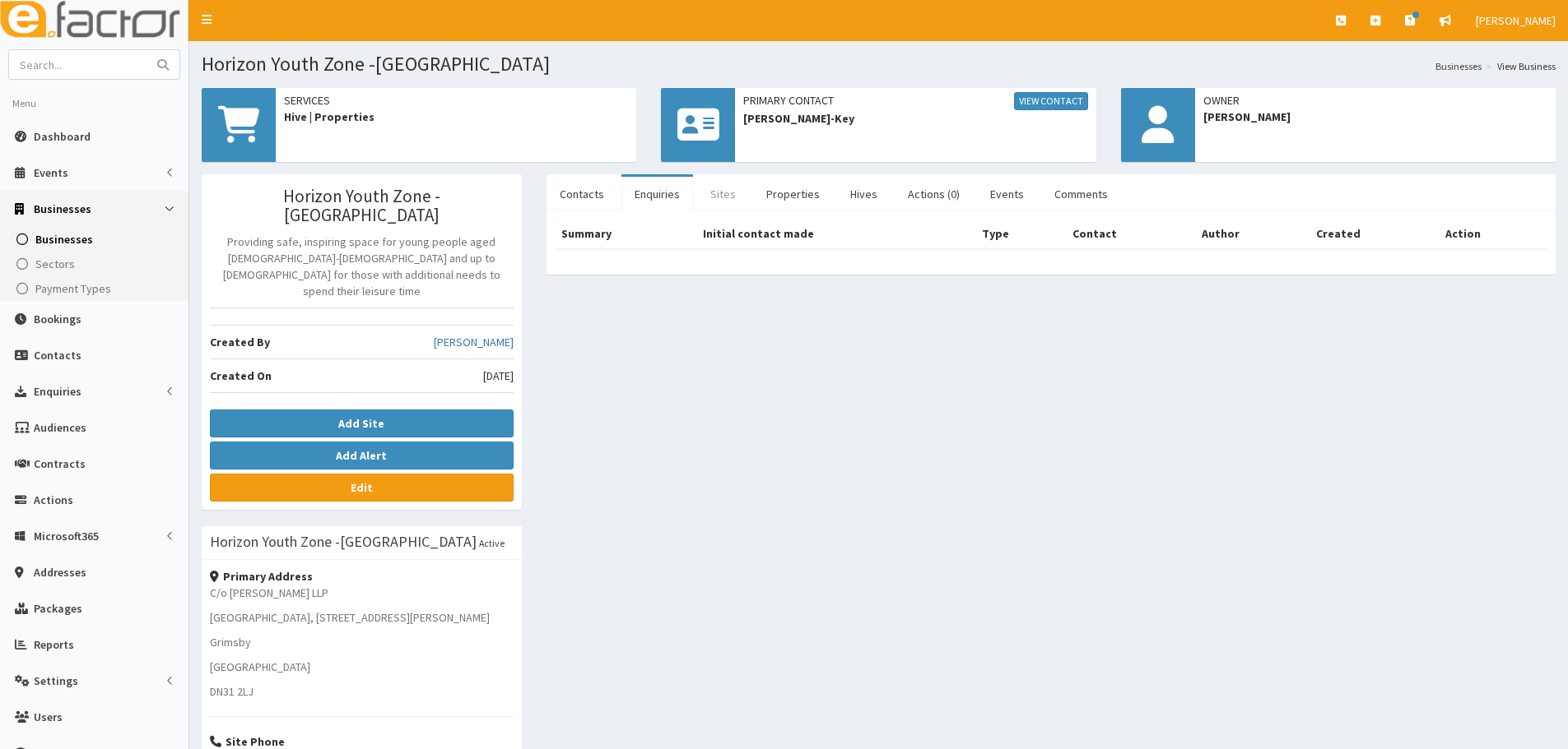
click at [703, 192] on link "Sites" at bounding box center [723, 194] width 52 height 35
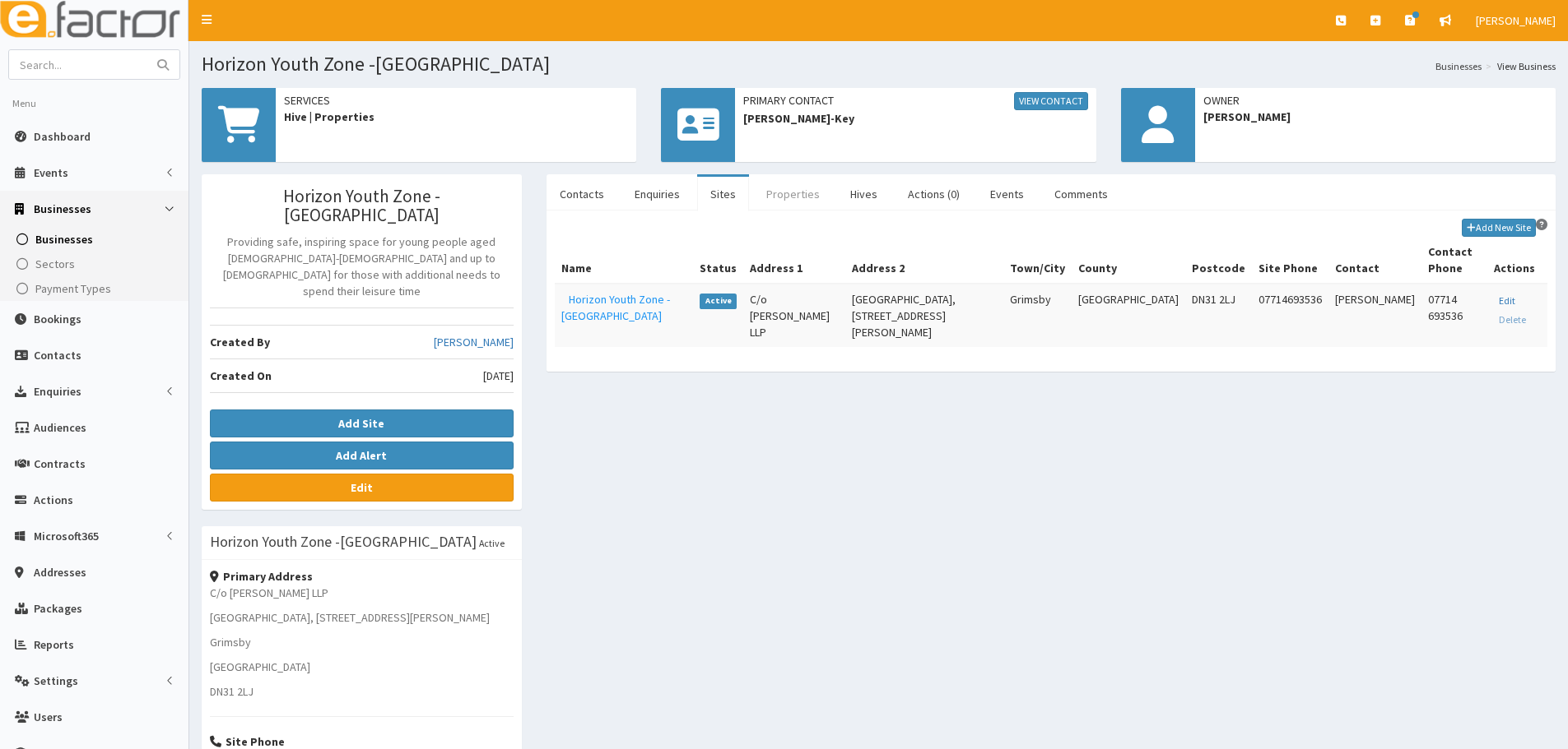
click at [770, 186] on link "Properties" at bounding box center [793, 194] width 80 height 35
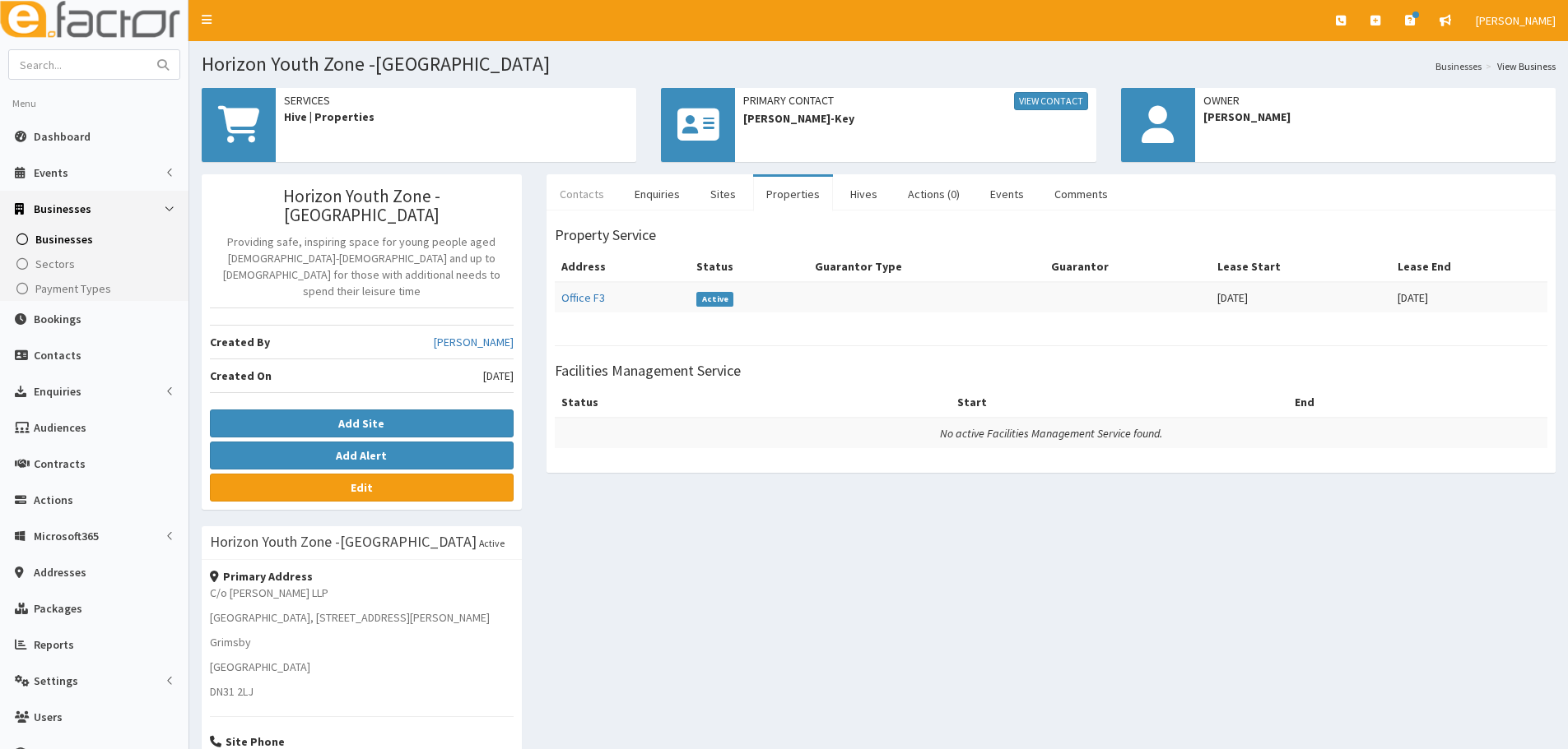
click at [561, 201] on link "Contacts" at bounding box center [582, 194] width 71 height 35
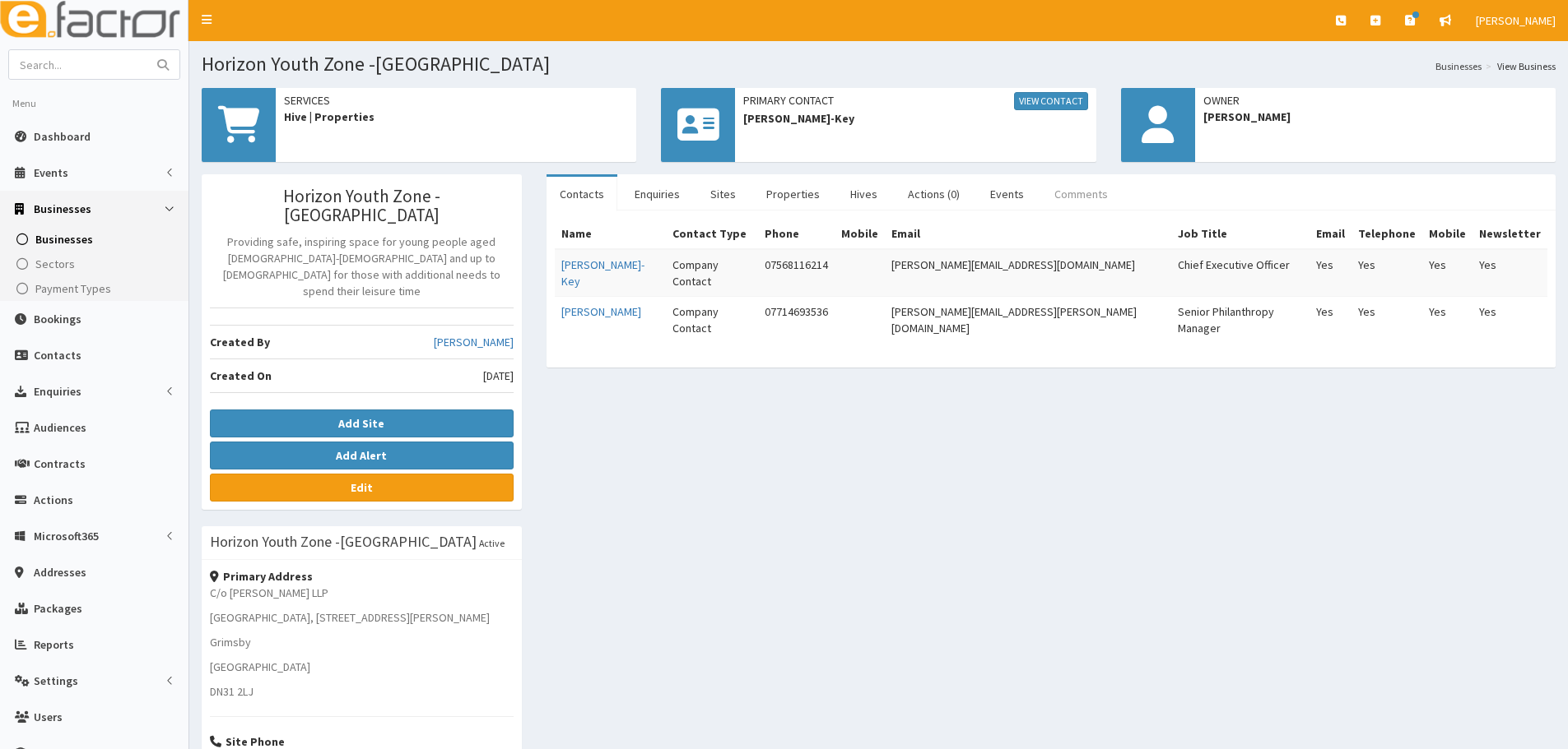
click at [1048, 201] on link "Comments" at bounding box center [1082, 194] width 80 height 35
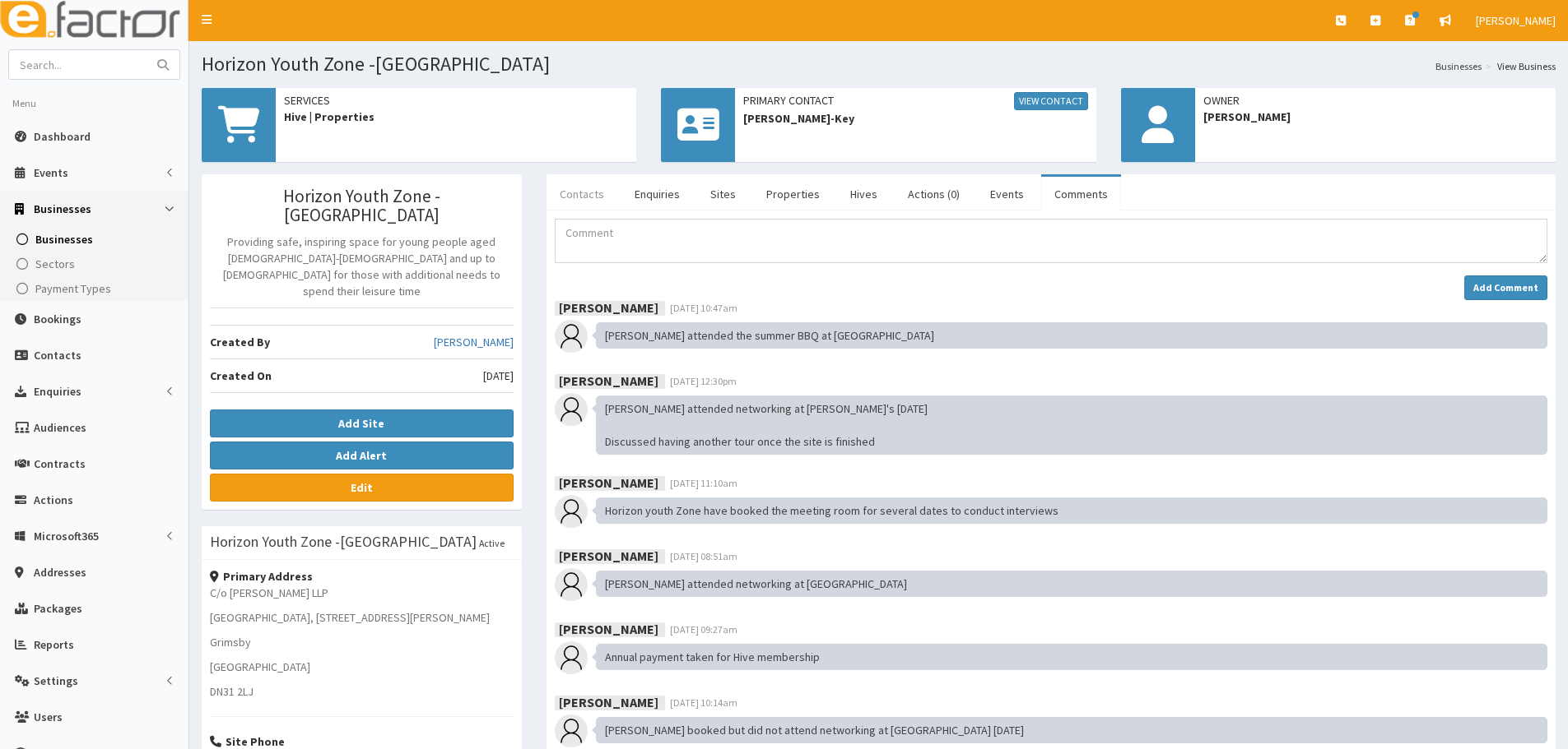
click at [579, 188] on link "Contacts" at bounding box center [582, 194] width 71 height 35
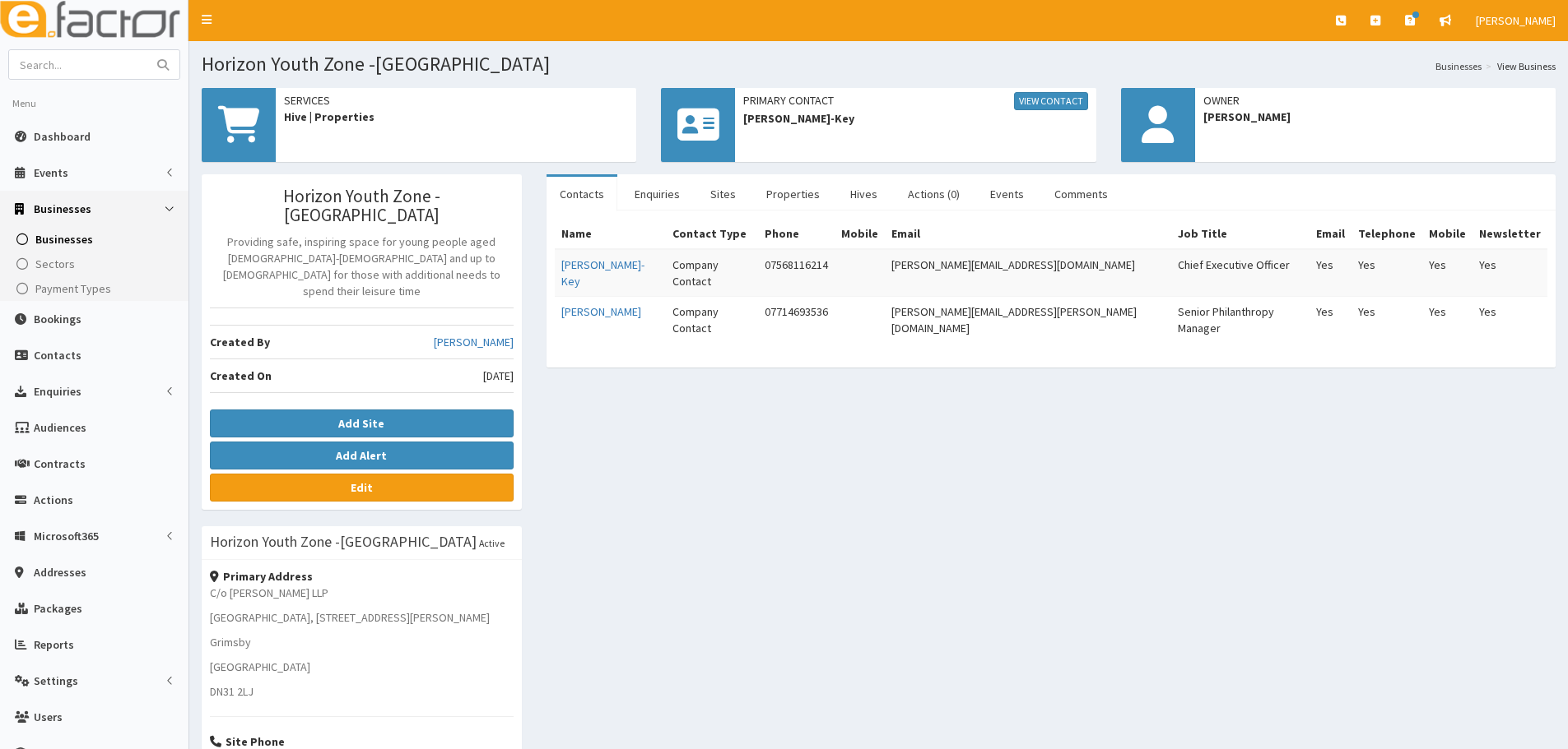
click at [1251, 519] on div "Horizon Youth Zone -[GEOGRAPHIC_DATA] Providing safe, inspiring space for young…" at bounding box center [878, 577] width 1379 height 807
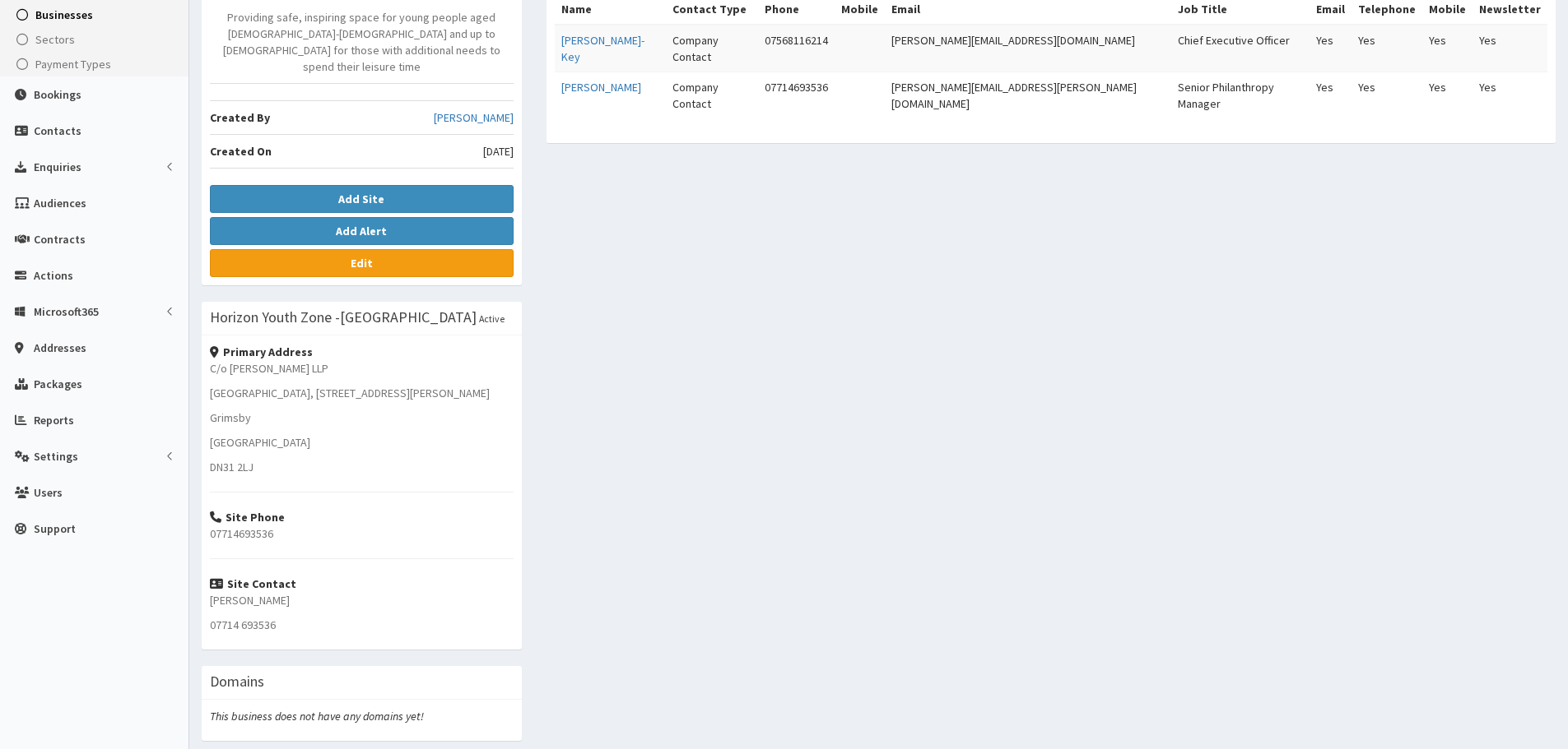
scroll to position [251, 0]
